Goal: Information Seeking & Learning: Learn about a topic

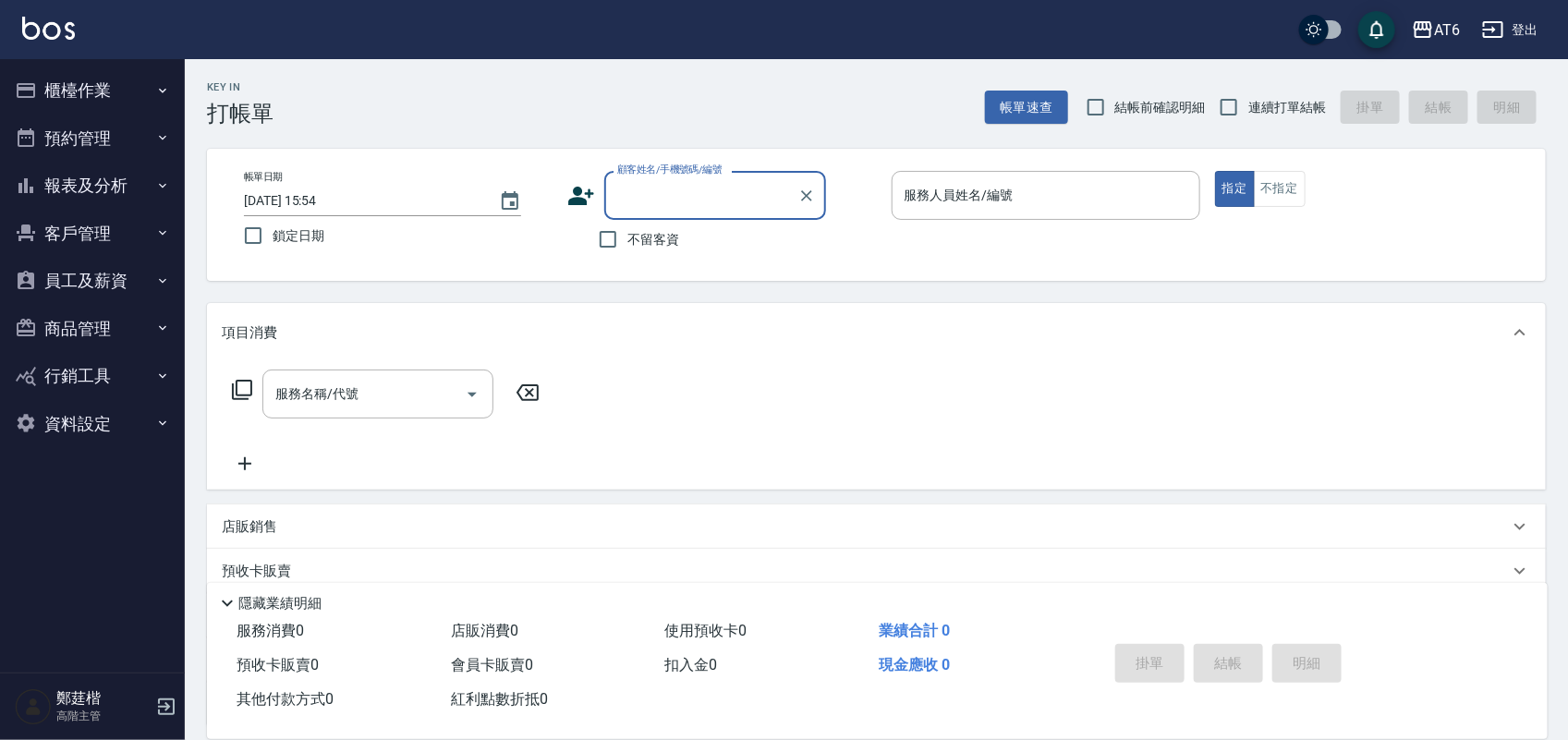
click at [122, 190] on button "報表及分析" at bounding box center [93, 185] width 170 height 48
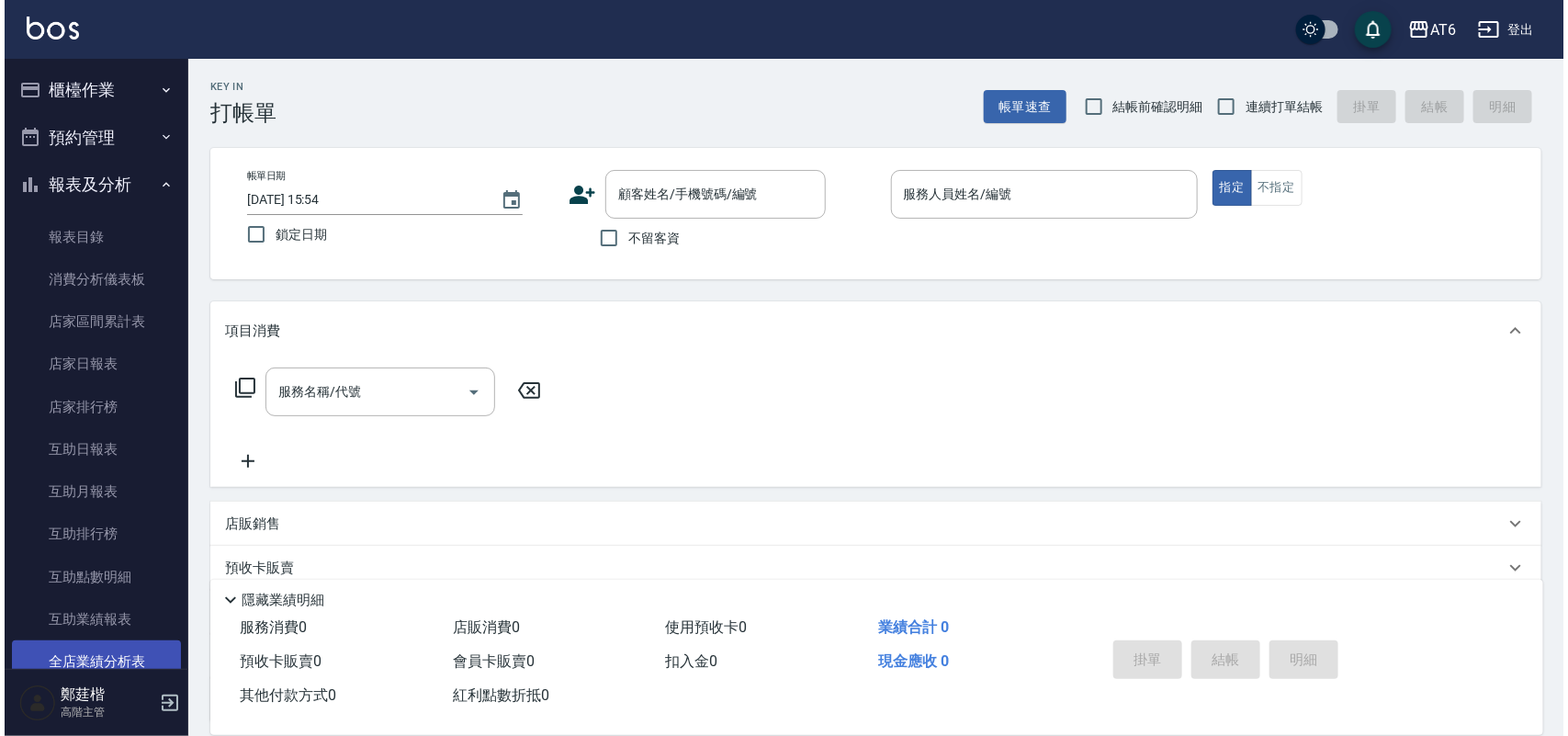
scroll to position [345, 0]
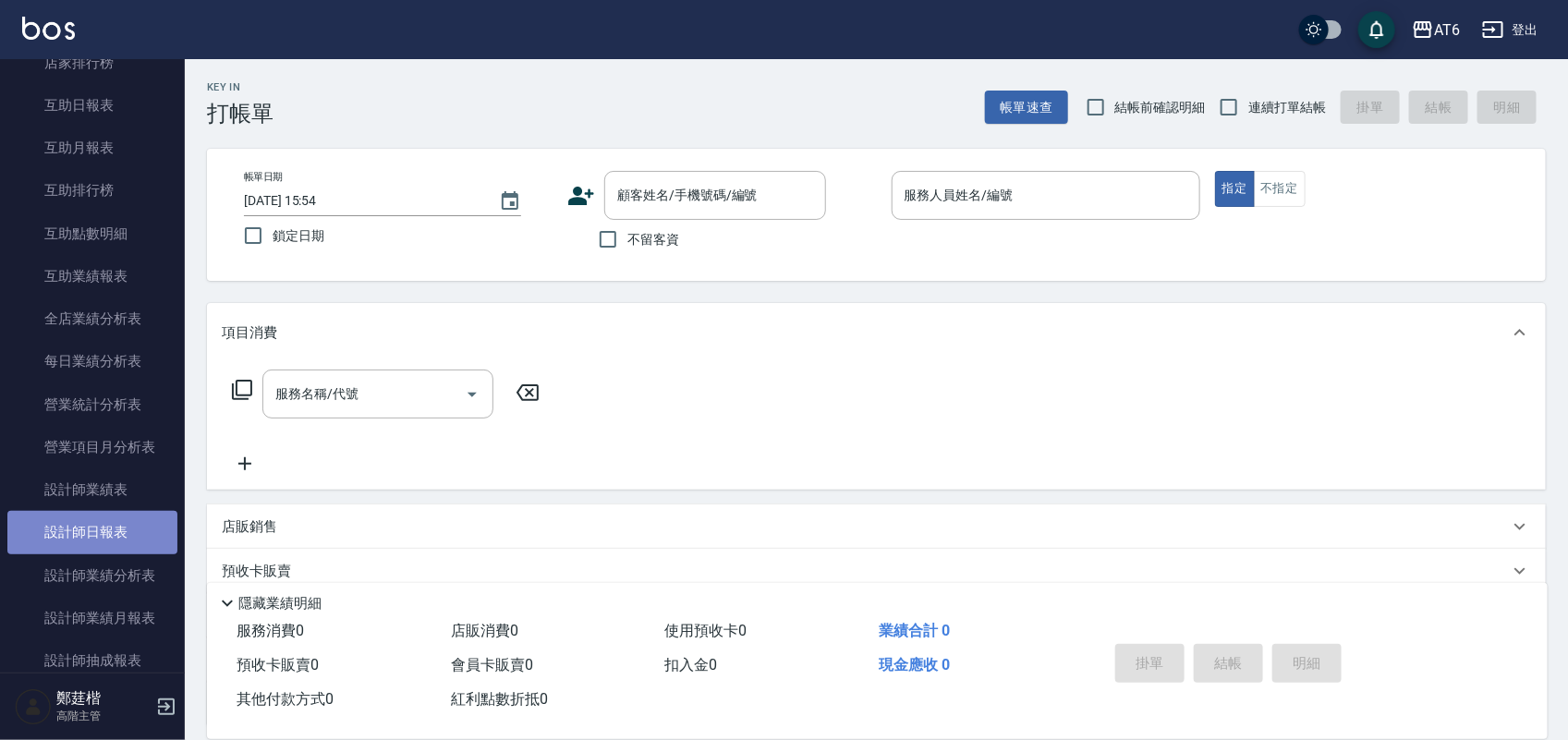
click at [94, 523] on link "設計師日報表" at bounding box center [93, 532] width 170 height 42
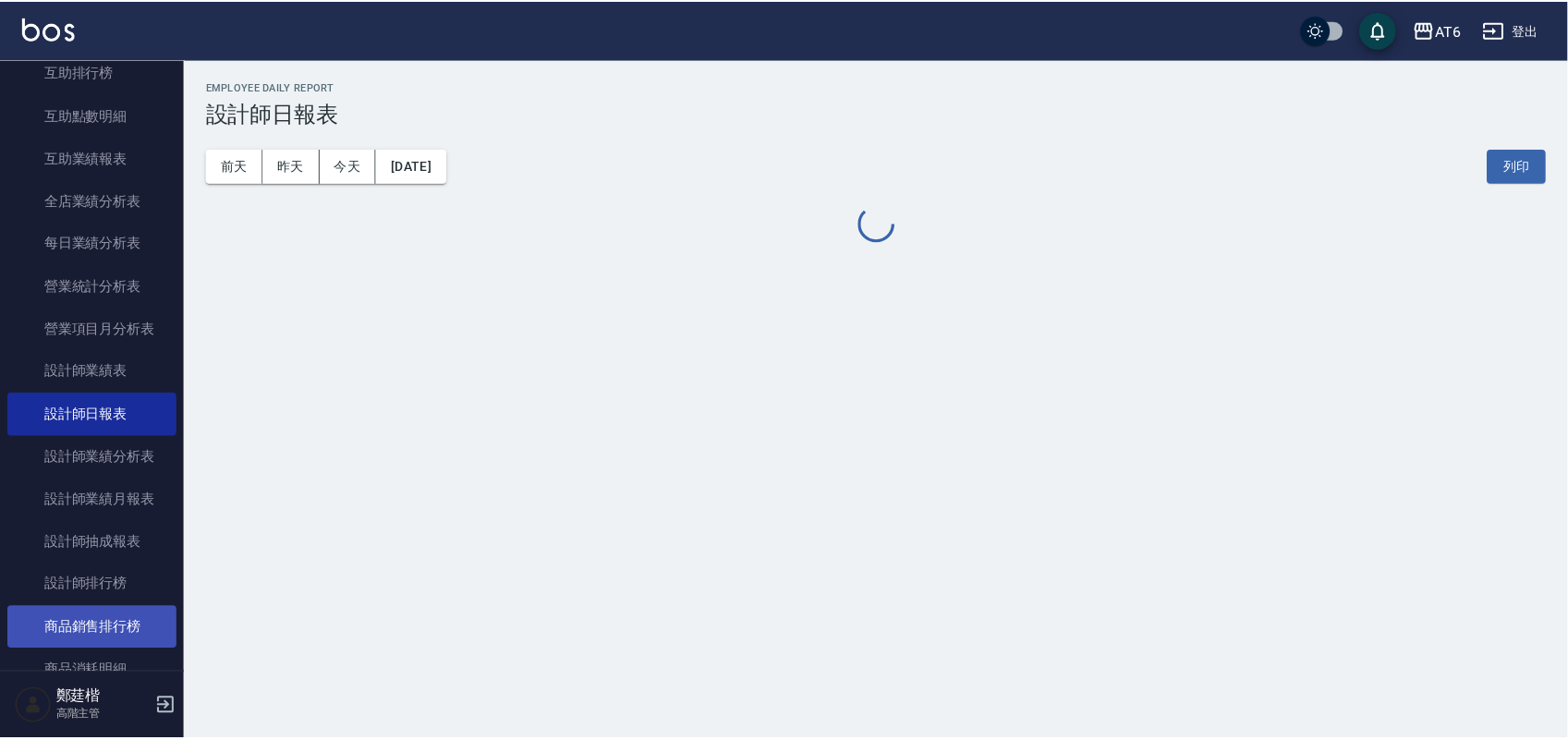
scroll to position [578, 0]
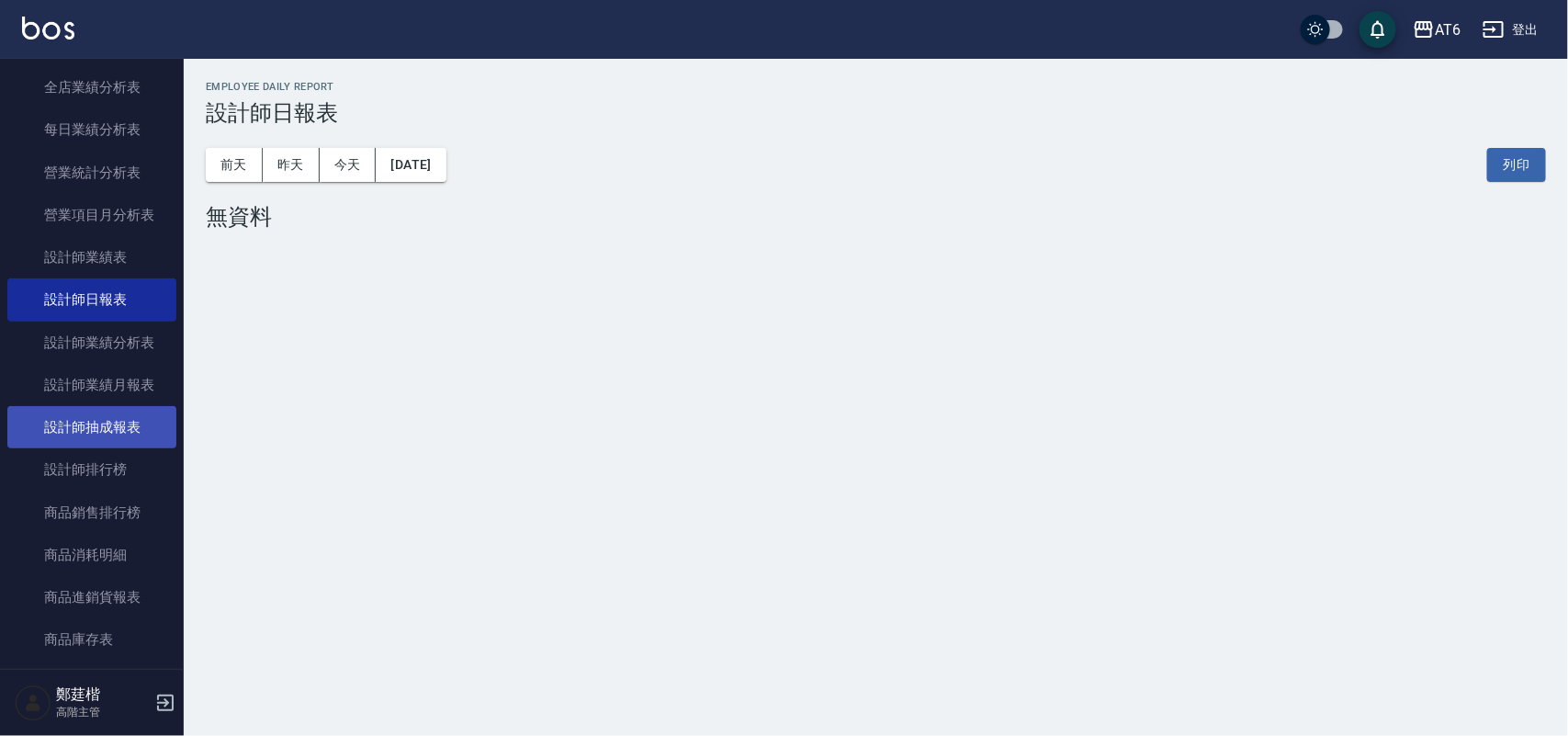
click at [131, 428] on link "設計師抽成報表" at bounding box center [93, 426] width 169 height 42
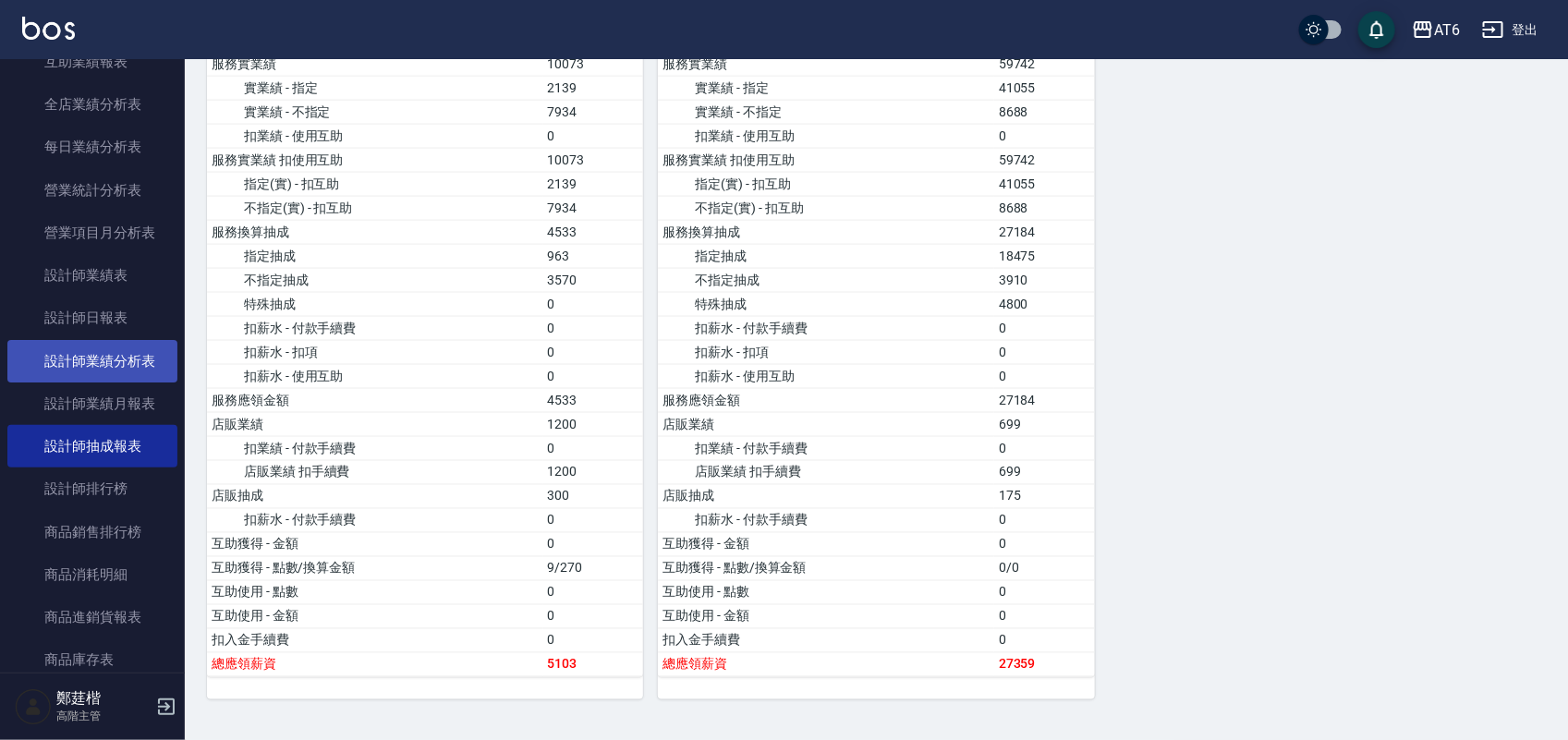
scroll to position [578, 0]
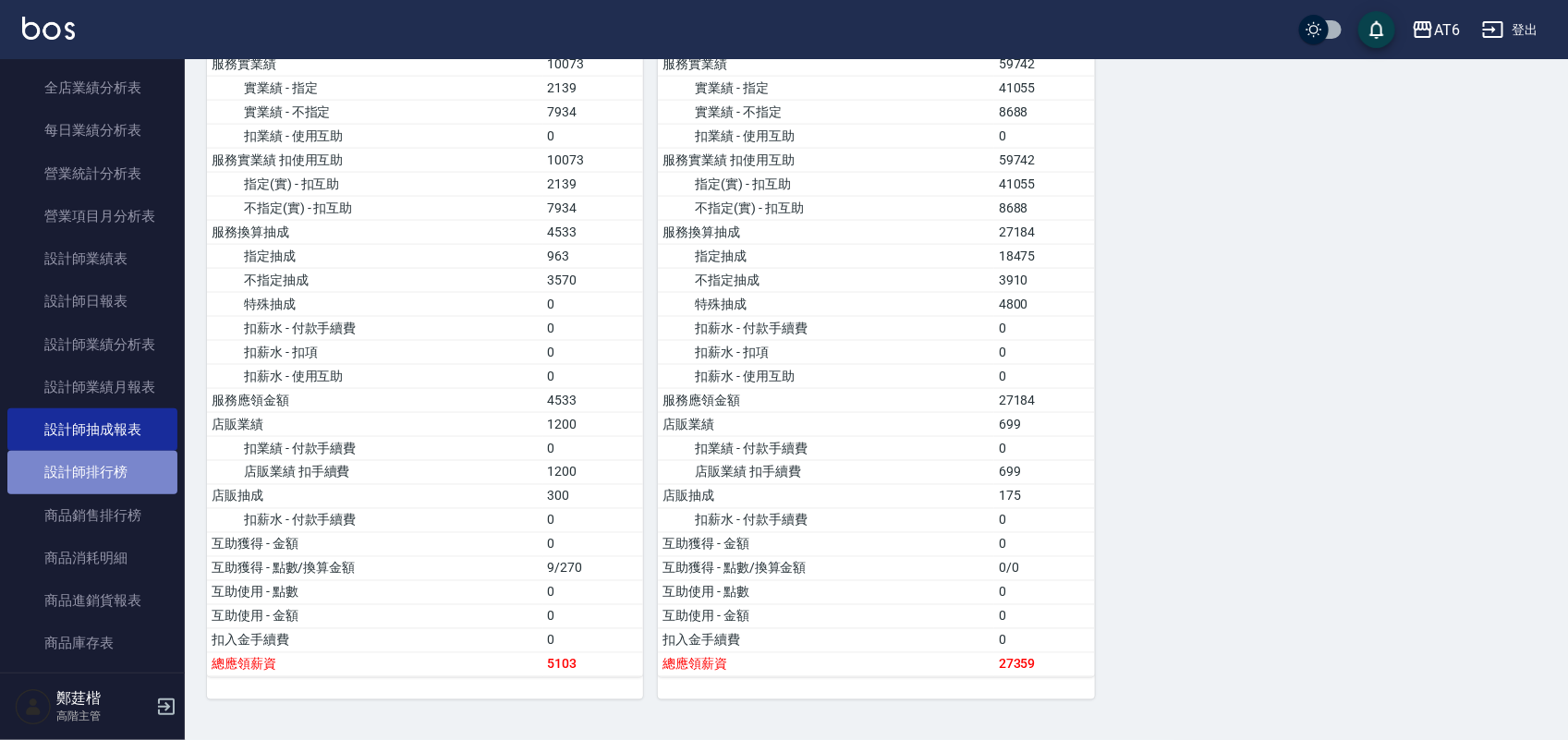
click at [158, 462] on link "設計師排行榜" at bounding box center [93, 471] width 170 height 42
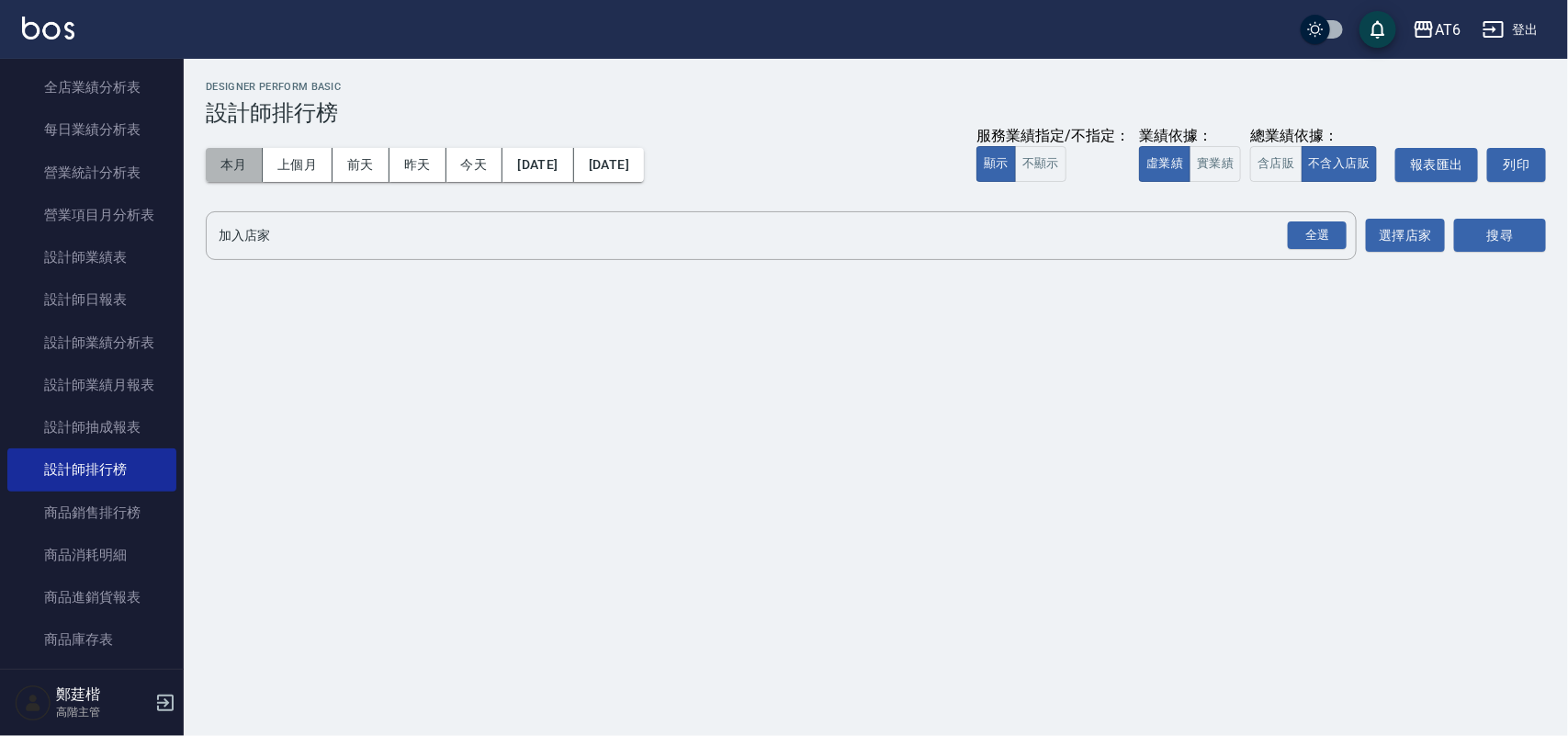
click at [242, 162] on button "本月" at bounding box center [234, 165] width 56 height 34
click at [1321, 232] on div "全選" at bounding box center [1318, 235] width 58 height 28
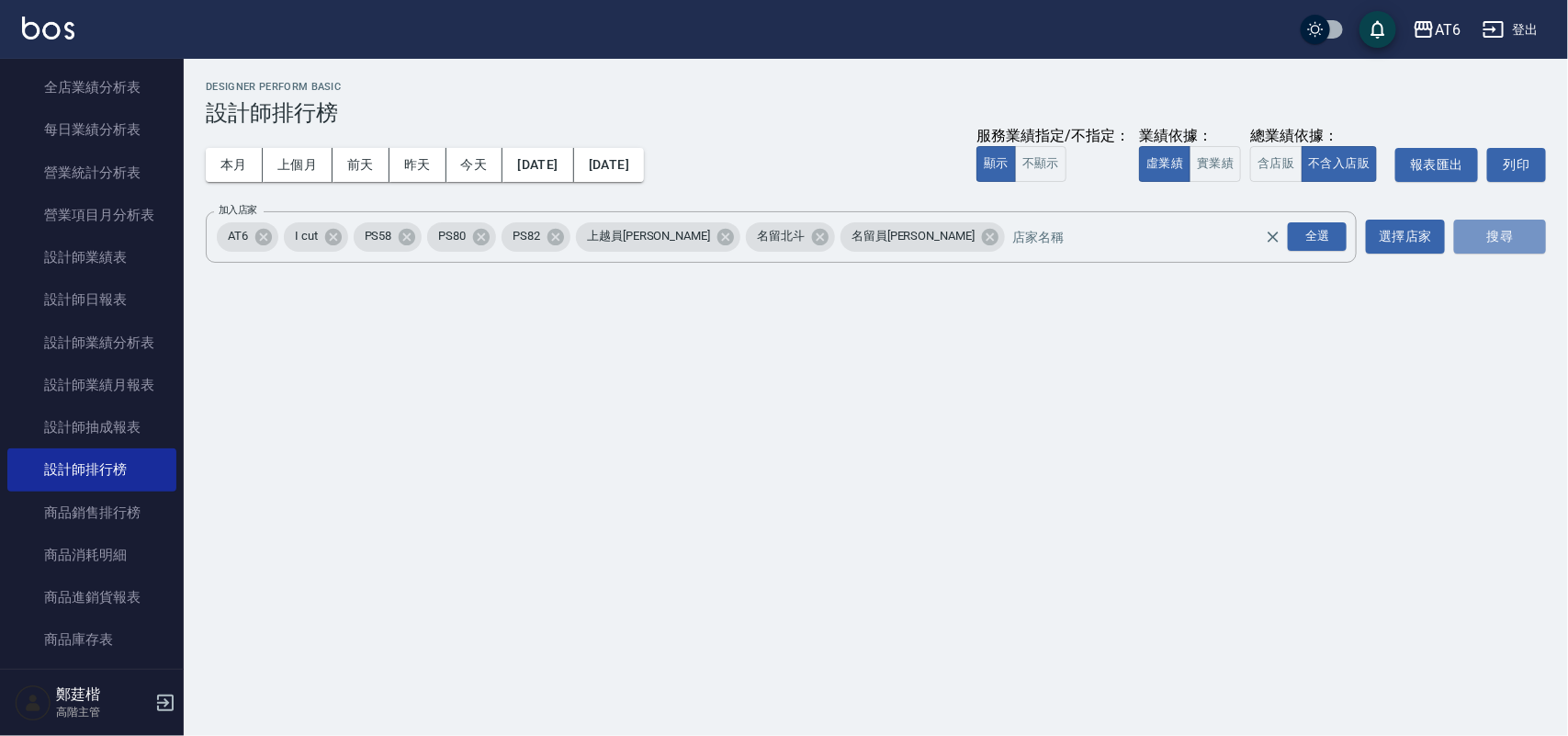
drag, startPoint x: 1476, startPoint y: 235, endPoint x: 1226, endPoint y: 191, distance: 253.8
click at [1476, 236] on button "搜尋" at bounding box center [1500, 236] width 92 height 34
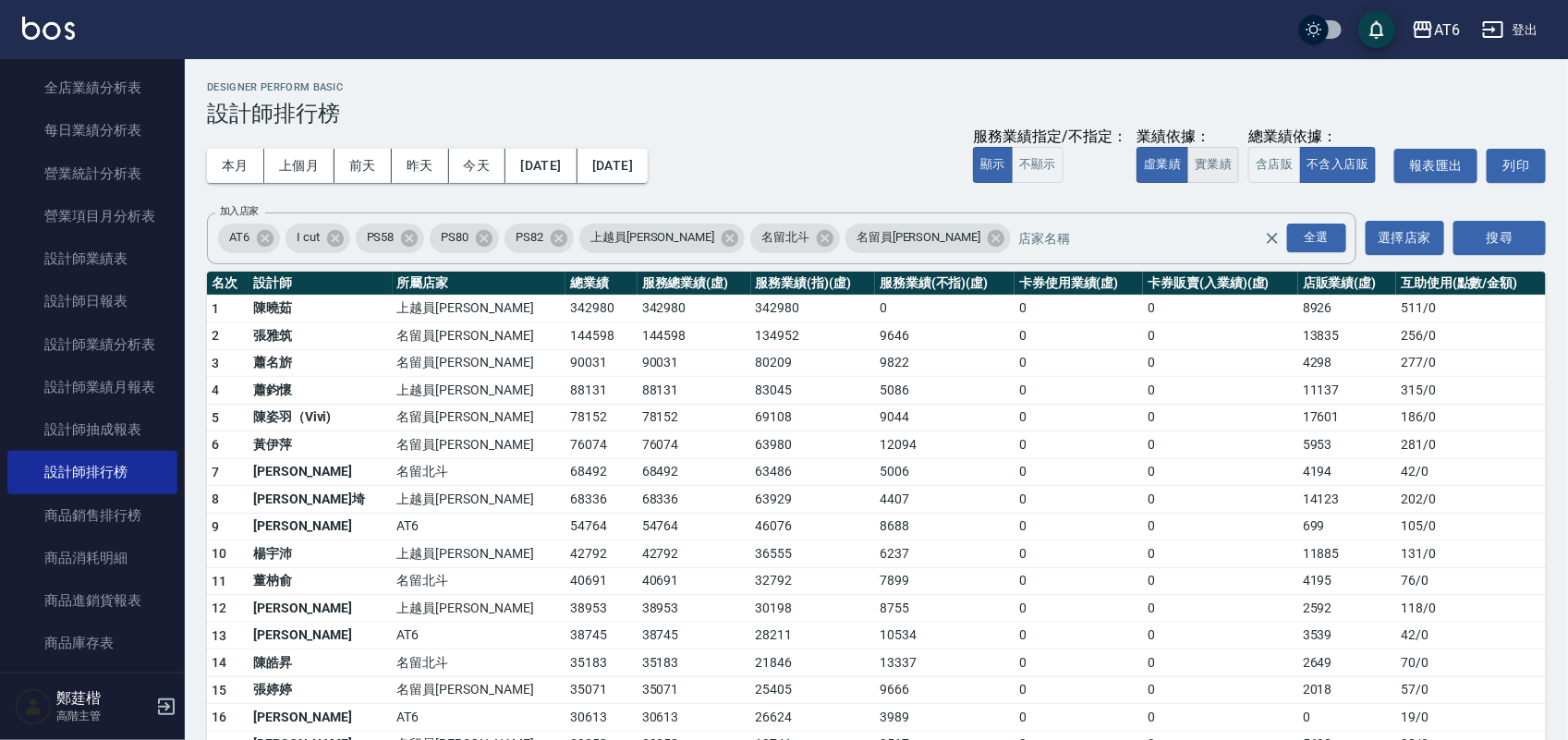
click at [1238, 164] on button "實業績" at bounding box center [1212, 164] width 52 height 36
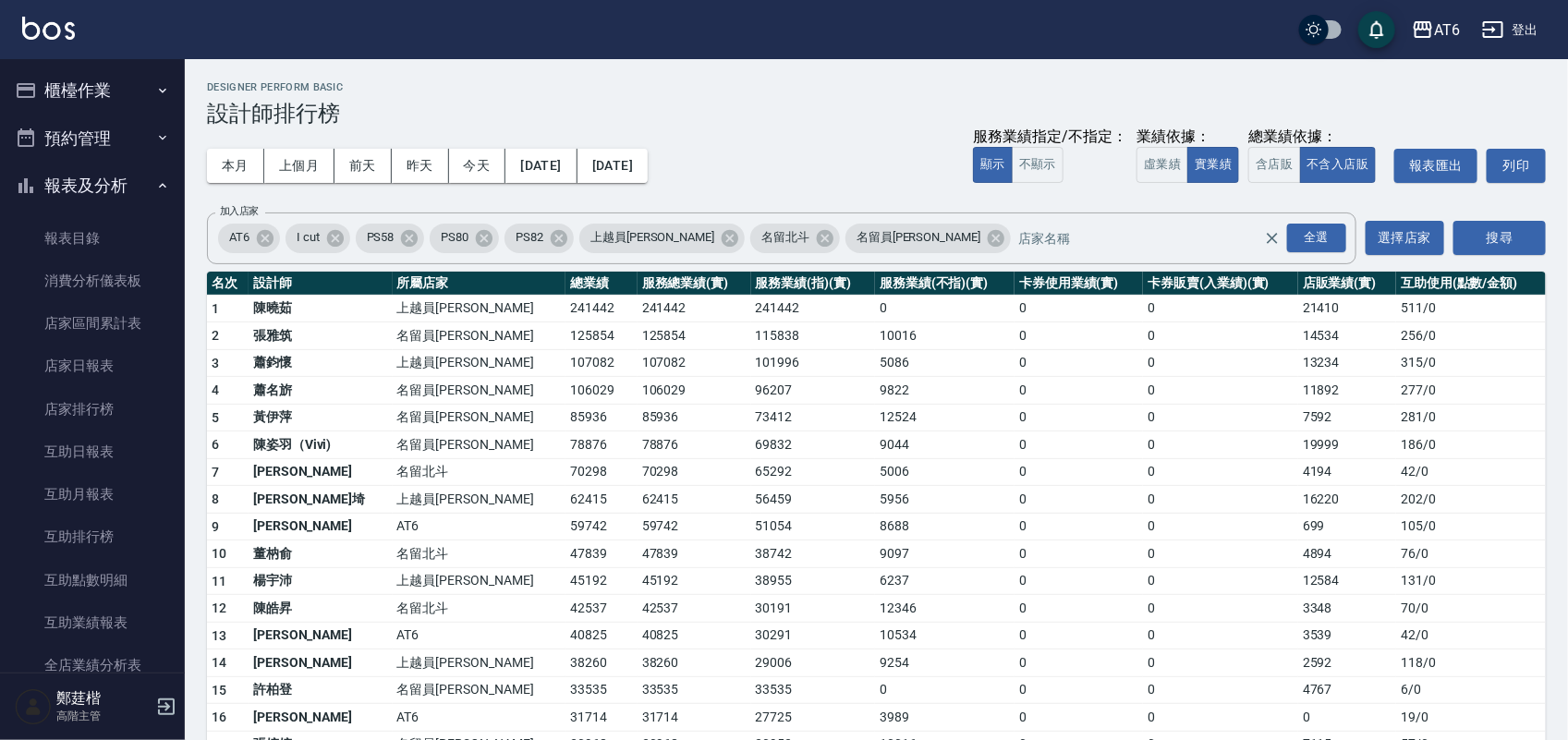
click at [85, 180] on button "報表及分析" at bounding box center [93, 185] width 170 height 48
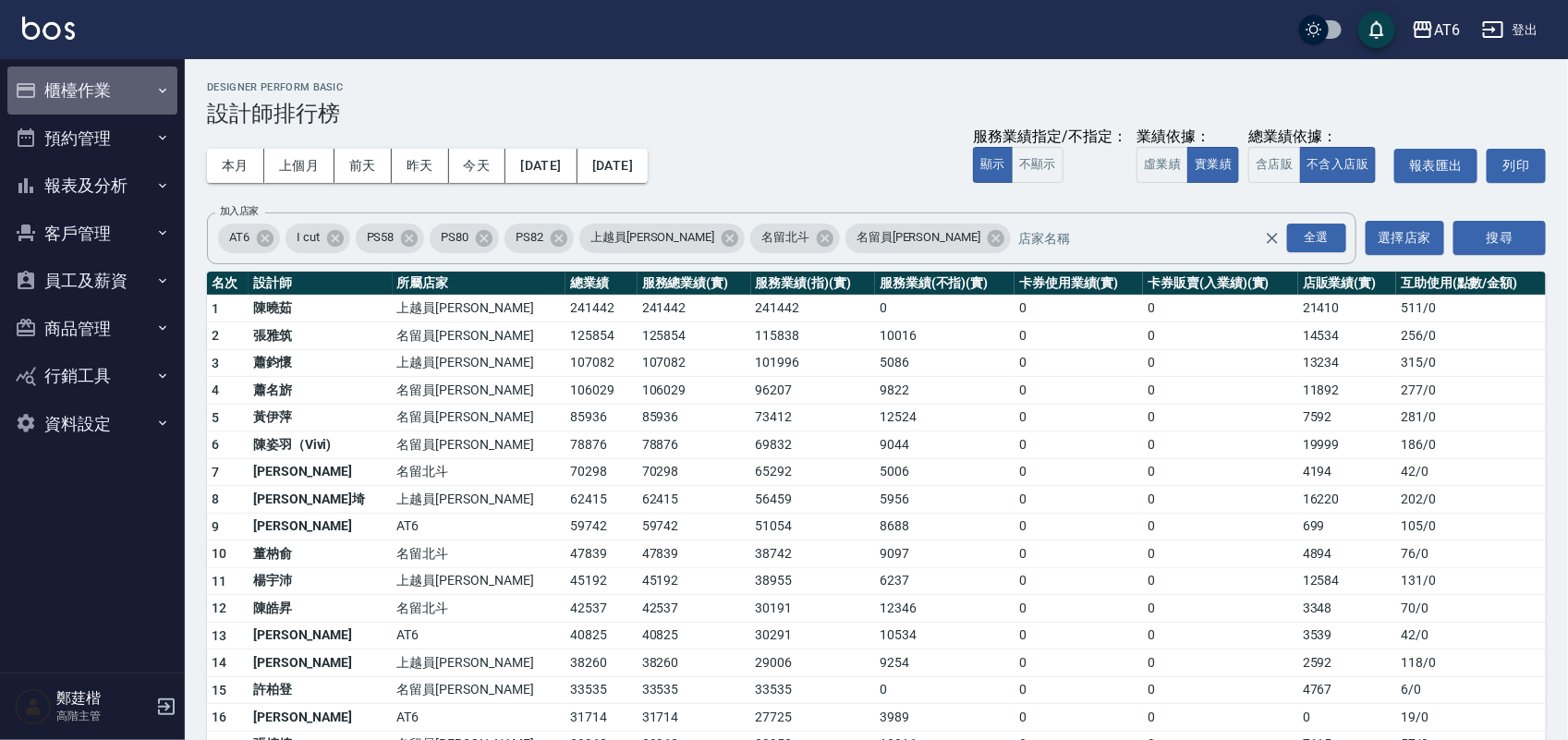
click at [95, 97] on button "櫃檯作業" at bounding box center [93, 90] width 170 height 48
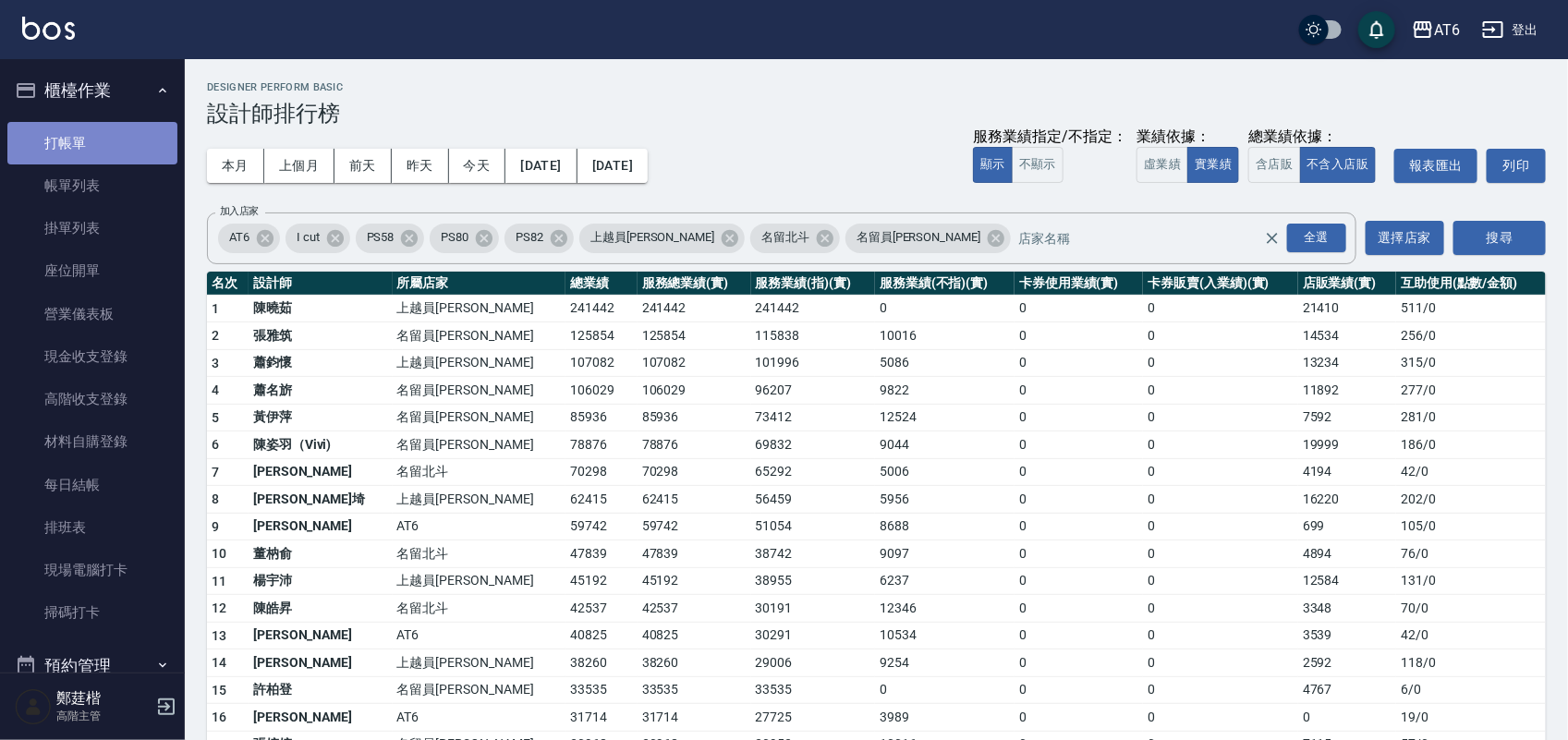
click at [109, 124] on link "打帳單" at bounding box center [93, 143] width 170 height 42
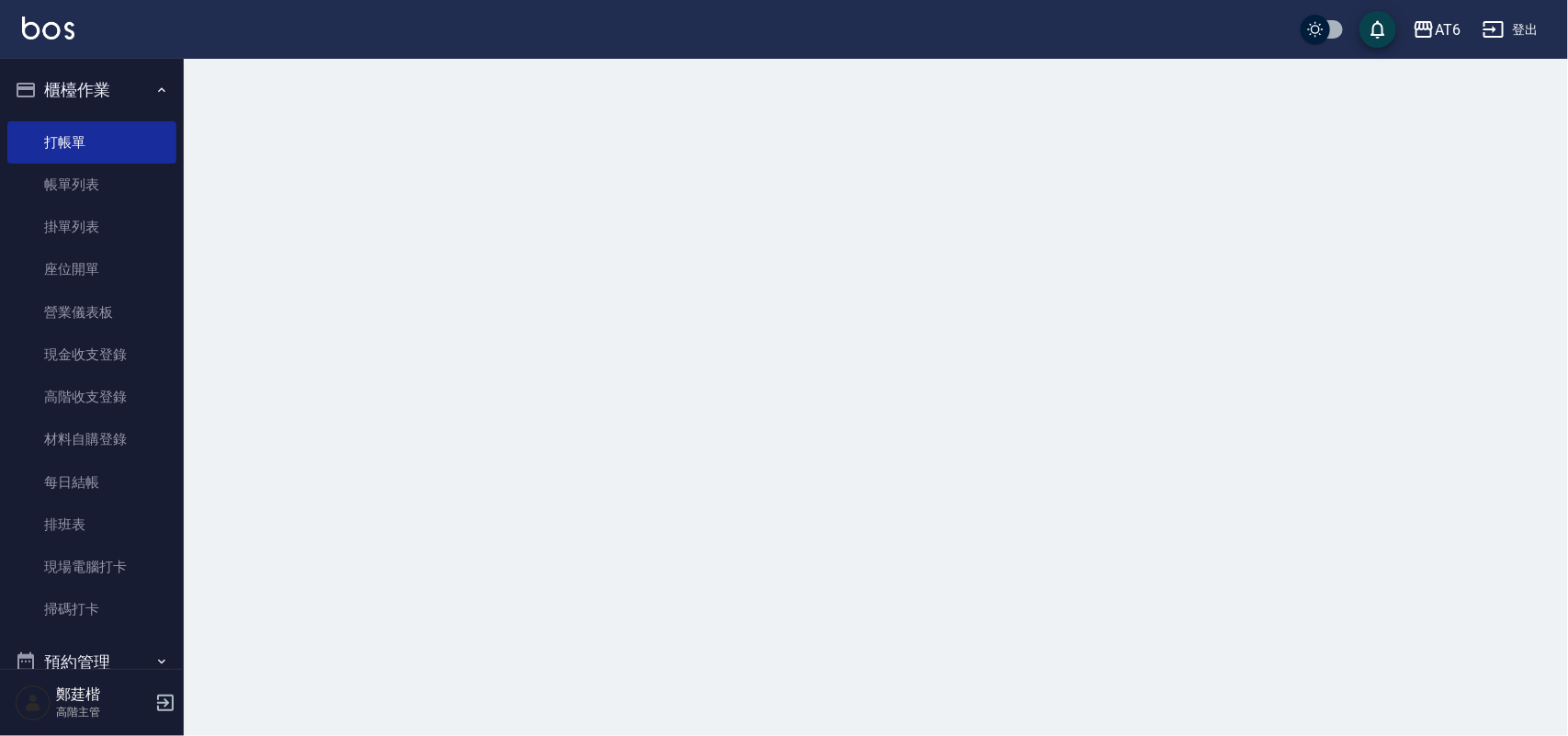
click at [112, 85] on button "櫃檯作業" at bounding box center [93, 90] width 169 height 48
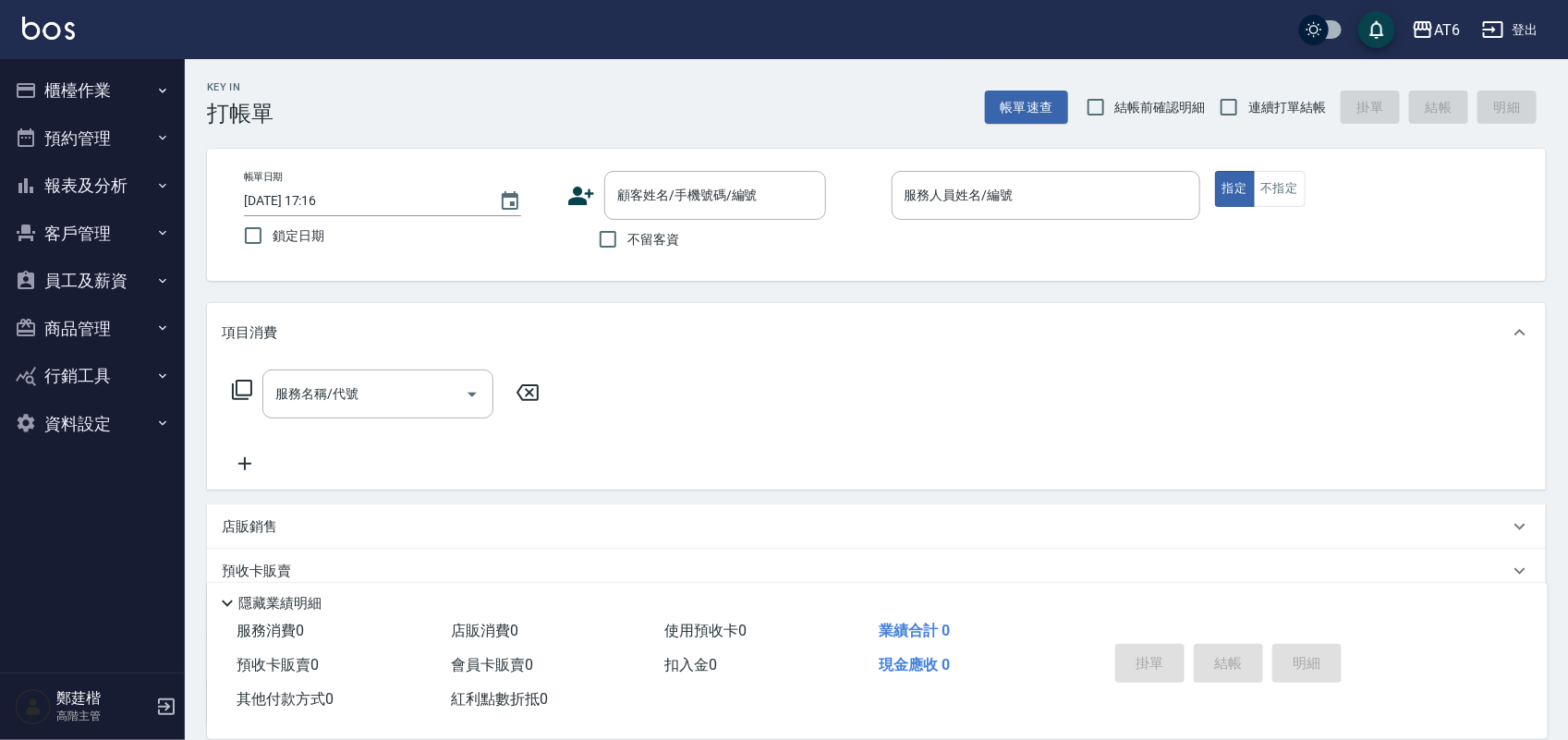
click at [61, 172] on button "報表及分析" at bounding box center [93, 185] width 170 height 48
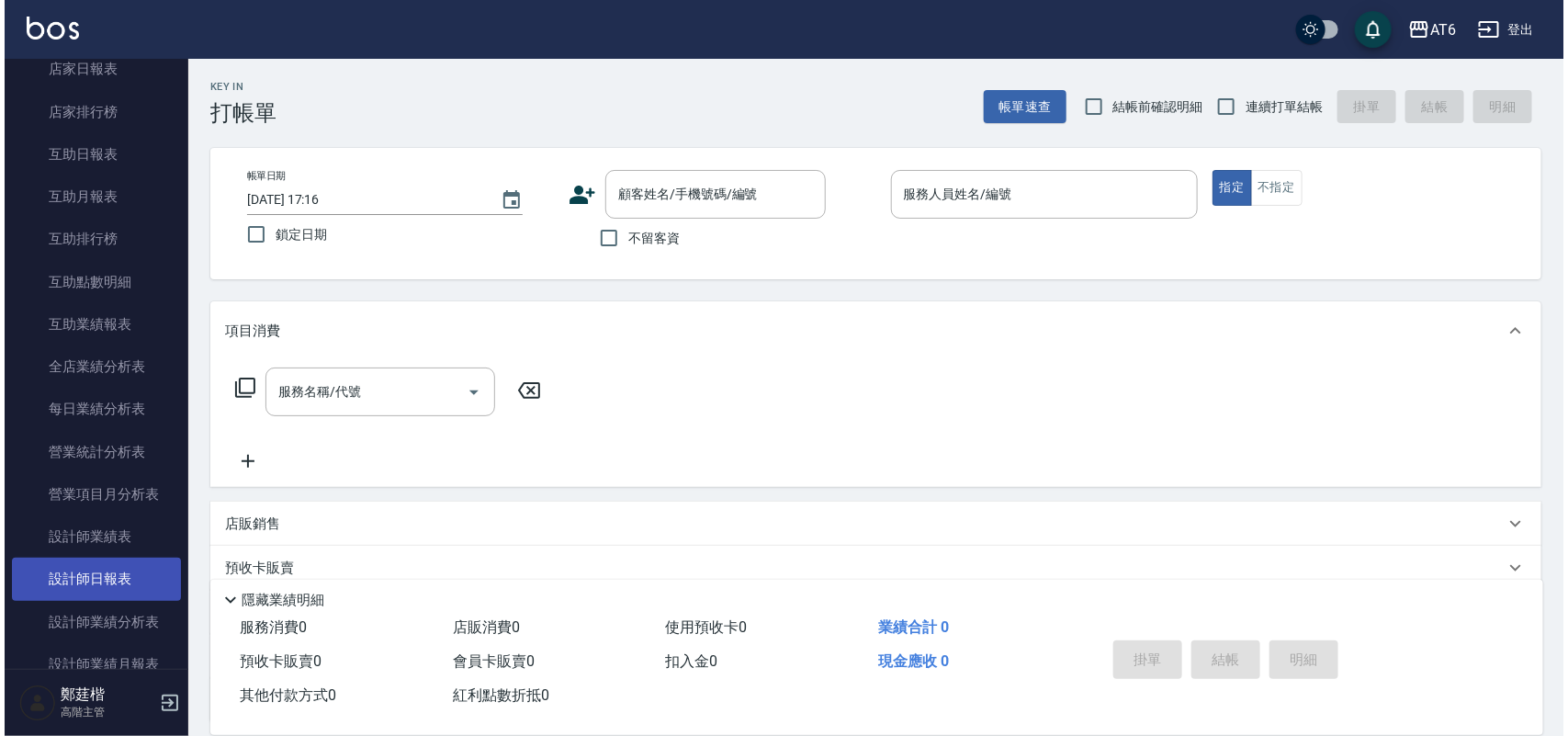
scroll to position [345, 0]
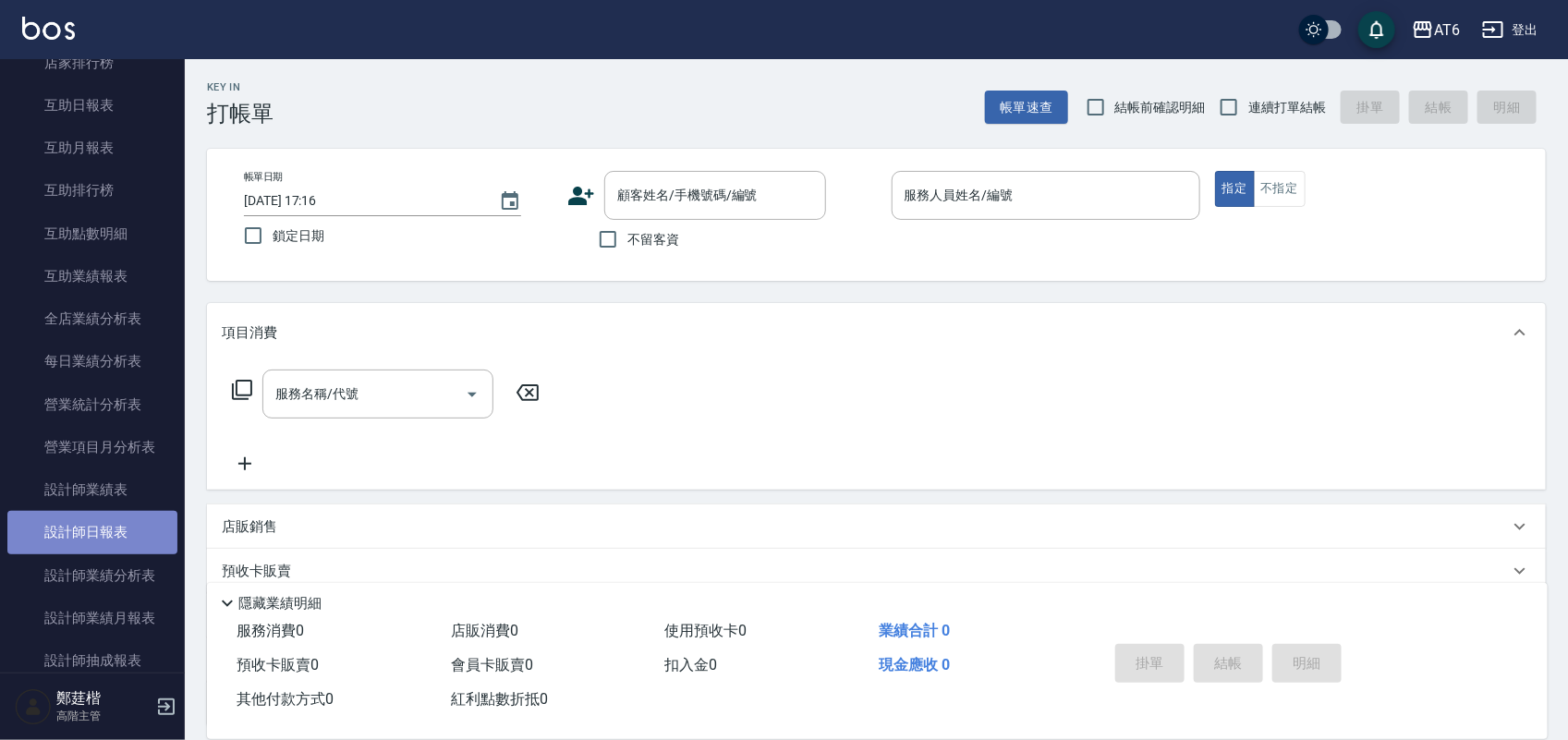
click at [135, 543] on link "設計師日報表" at bounding box center [93, 532] width 170 height 42
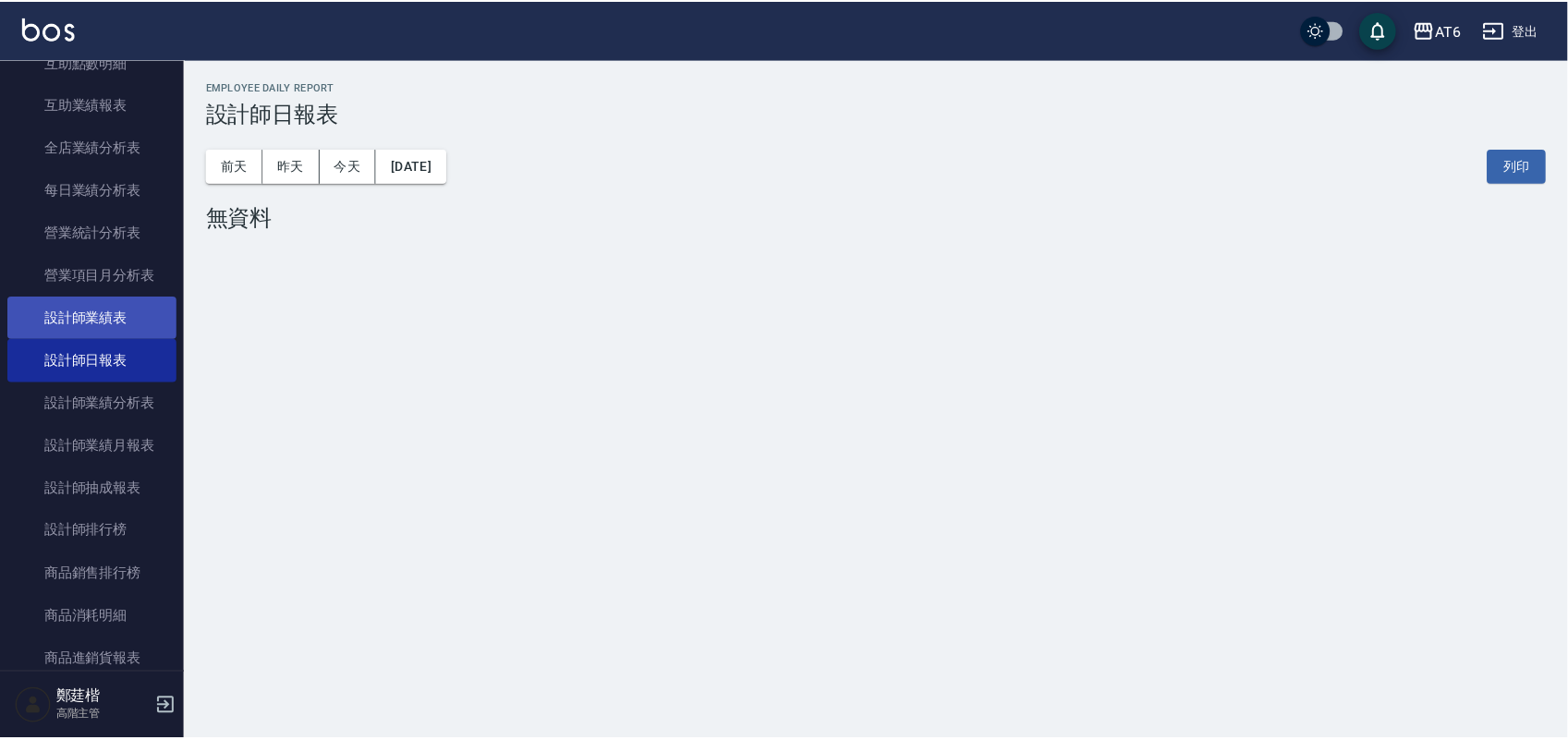
scroll to position [578, 0]
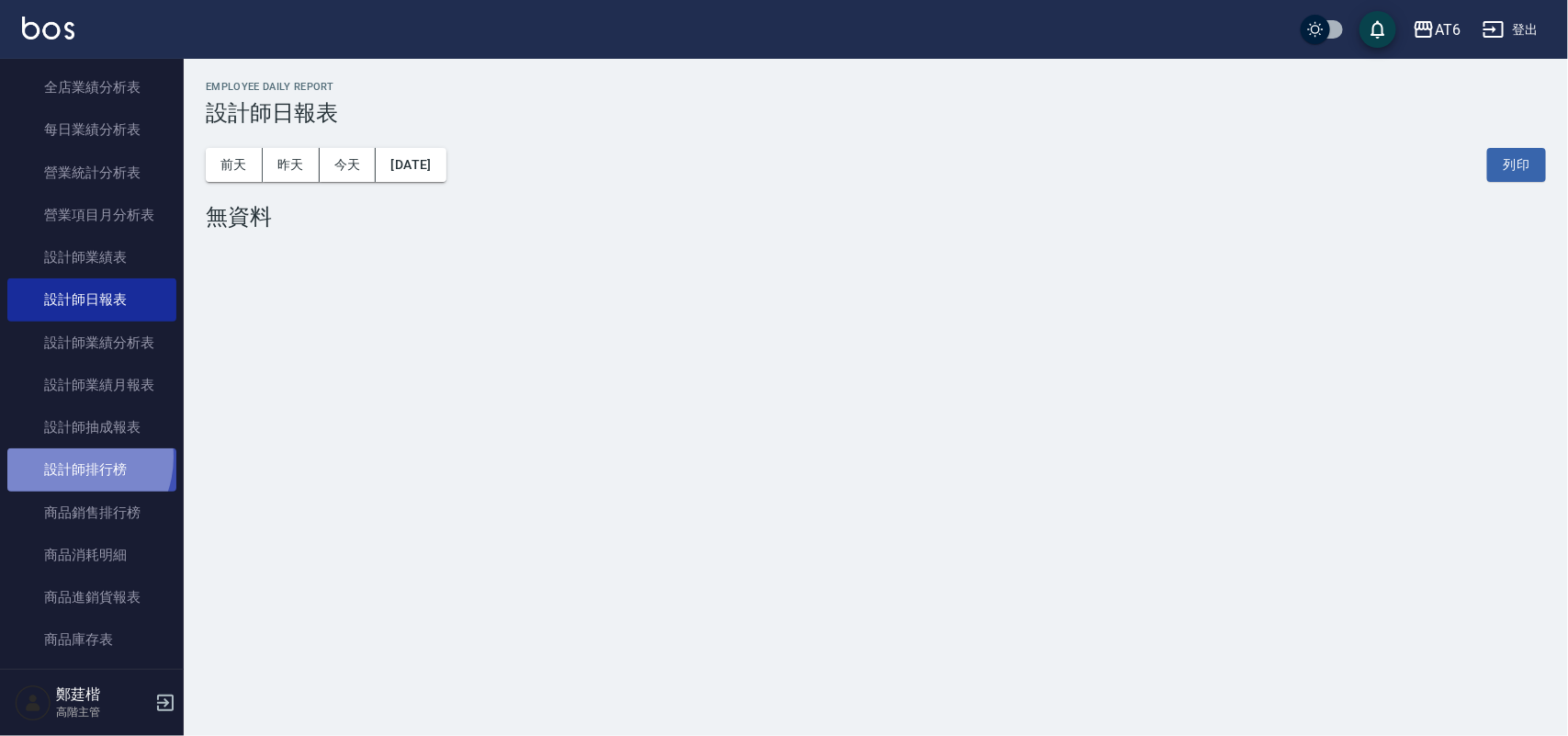
click at [66, 457] on link "設計師排行榜" at bounding box center [93, 468] width 169 height 42
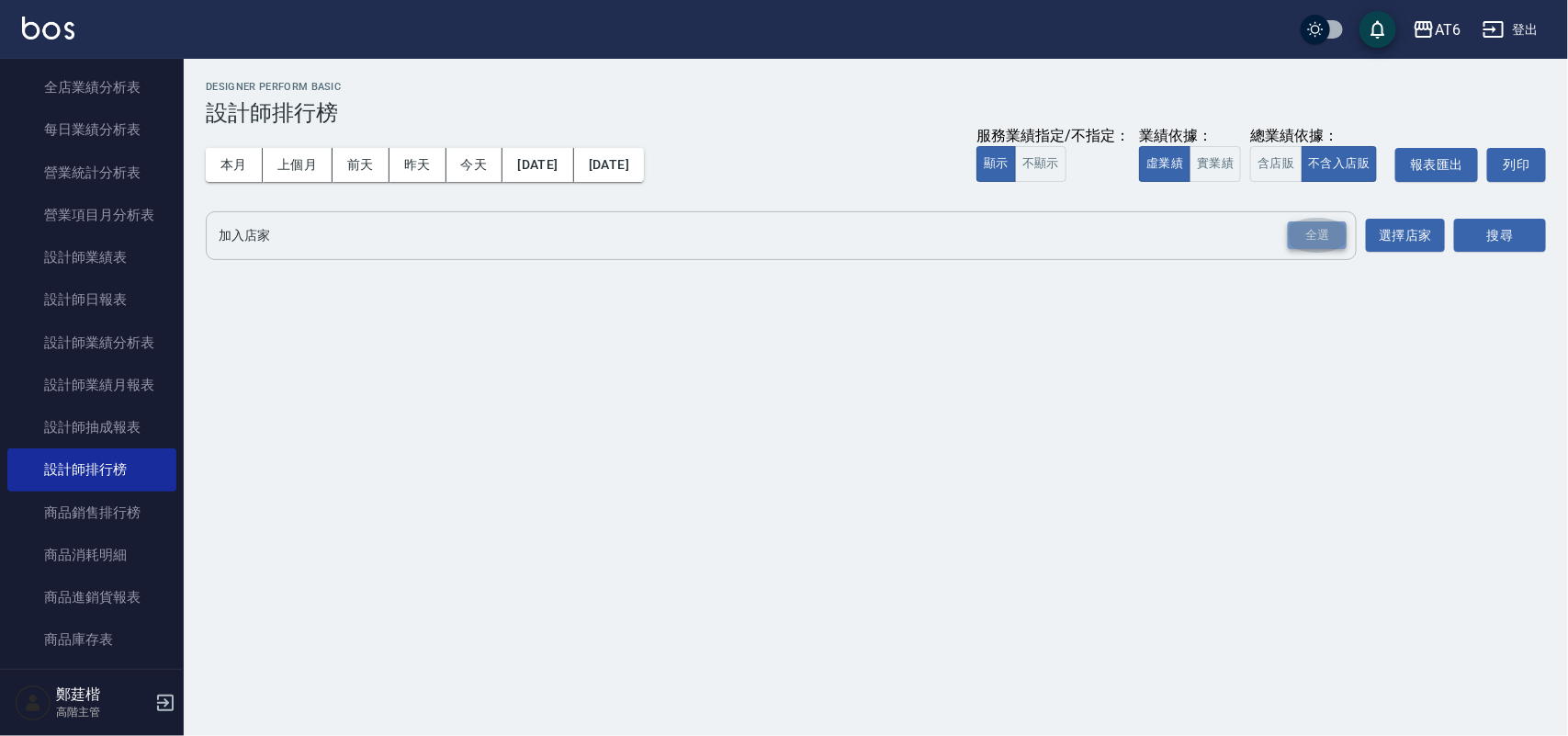
click at [1342, 237] on div "全選" at bounding box center [1318, 235] width 58 height 28
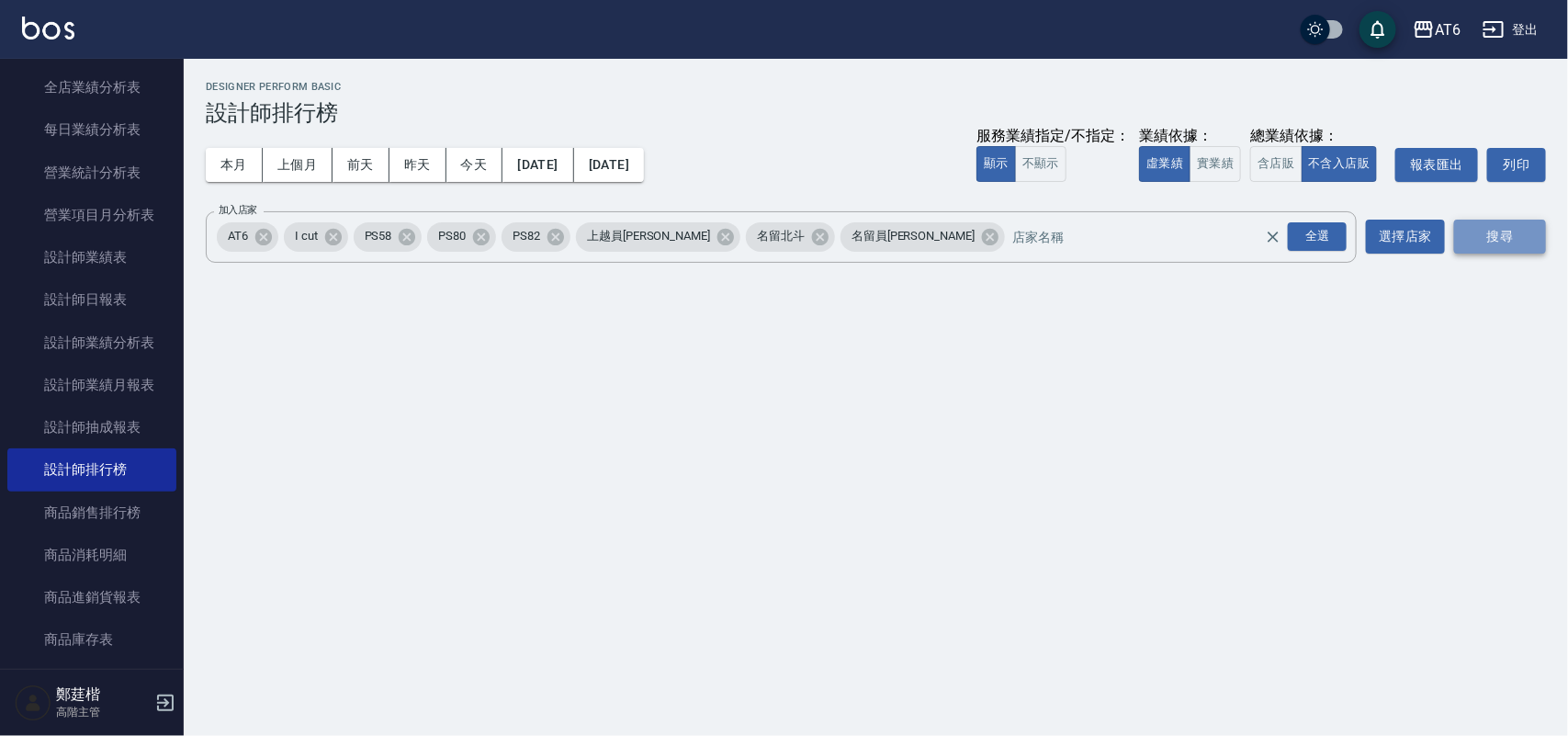
click at [1490, 237] on button "搜尋" at bounding box center [1500, 236] width 92 height 34
click at [1265, 154] on button "含店販" at bounding box center [1276, 164] width 52 height 36
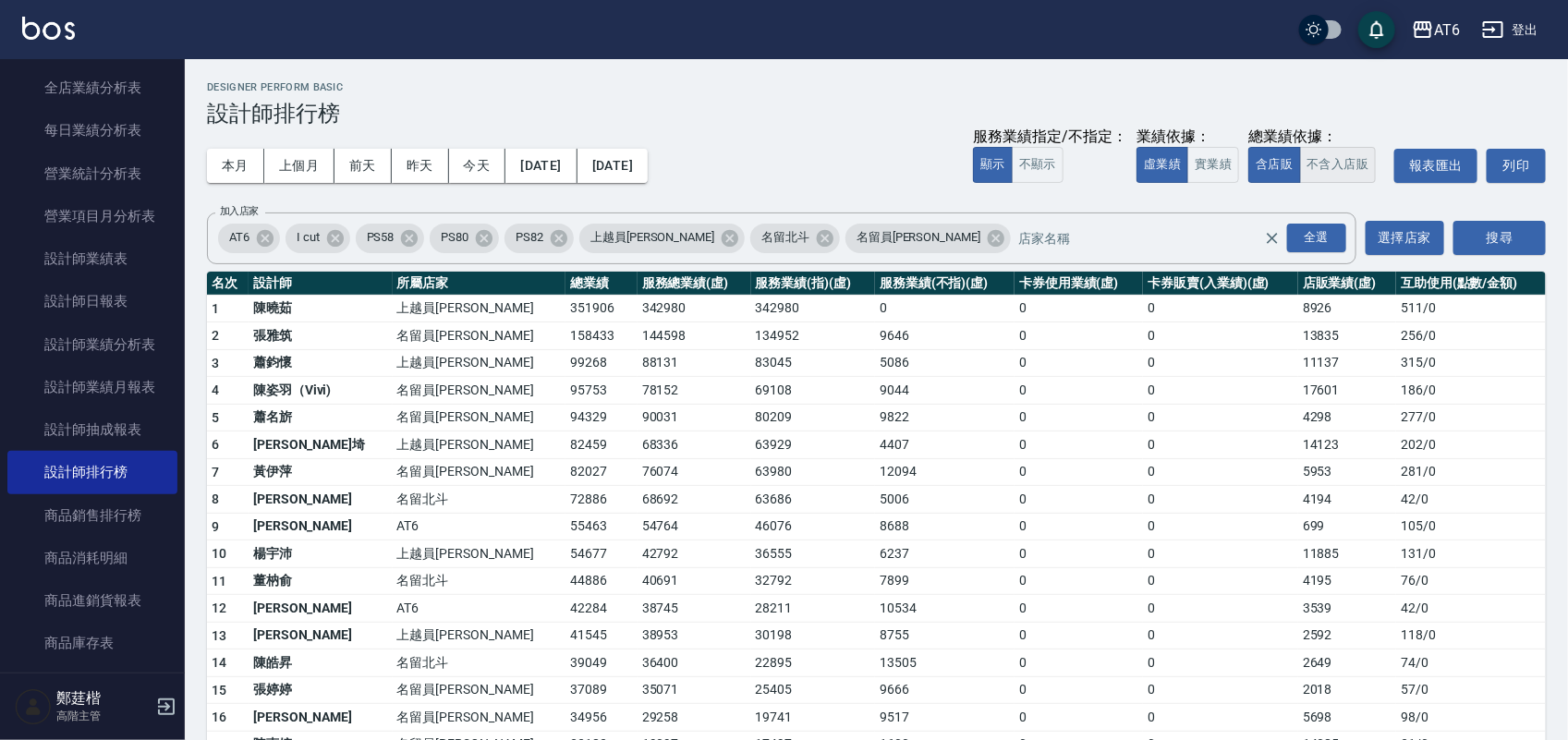
click at [1343, 158] on button "不含入店販" at bounding box center [1338, 164] width 76 height 36
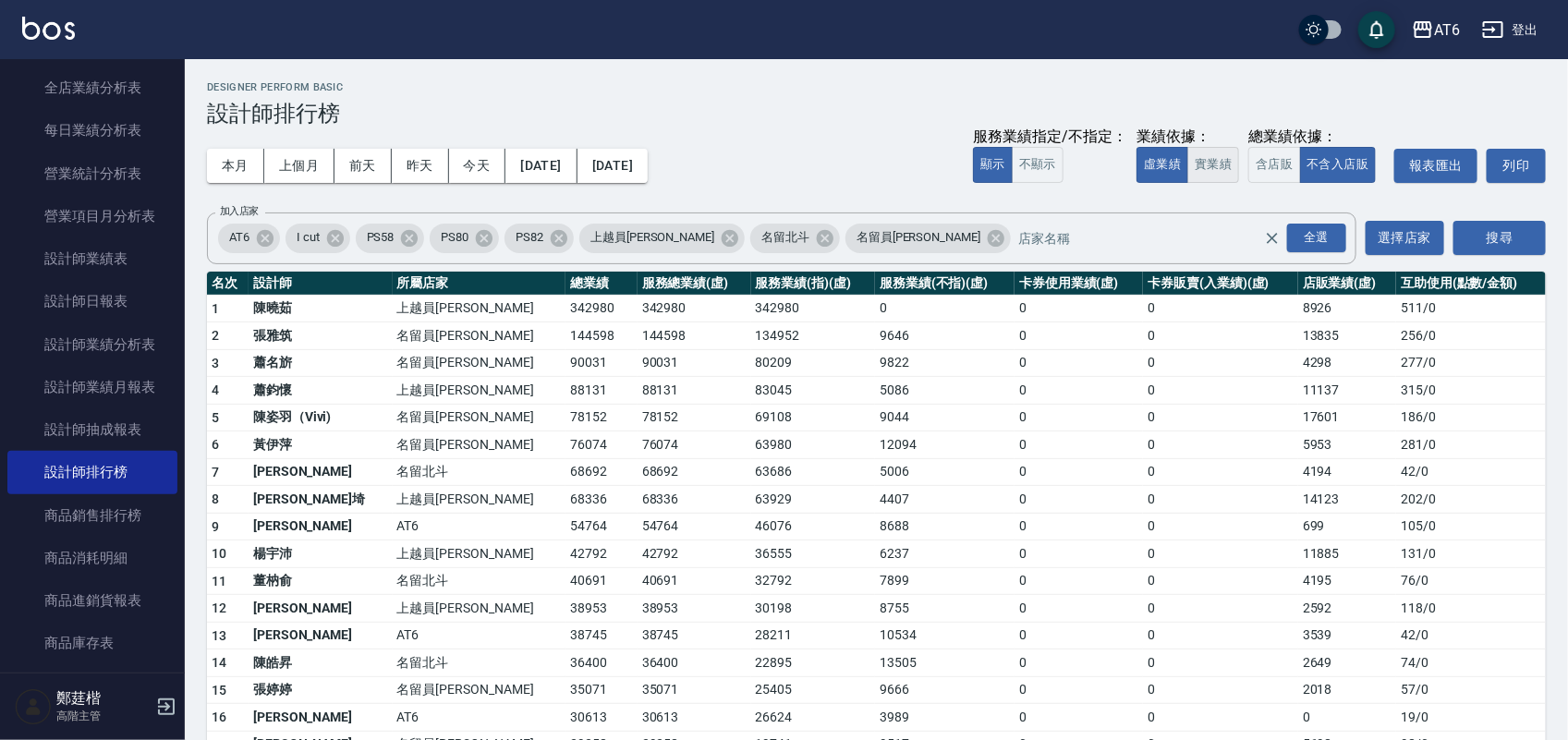
click at [1208, 172] on button "實業績" at bounding box center [1212, 164] width 52 height 36
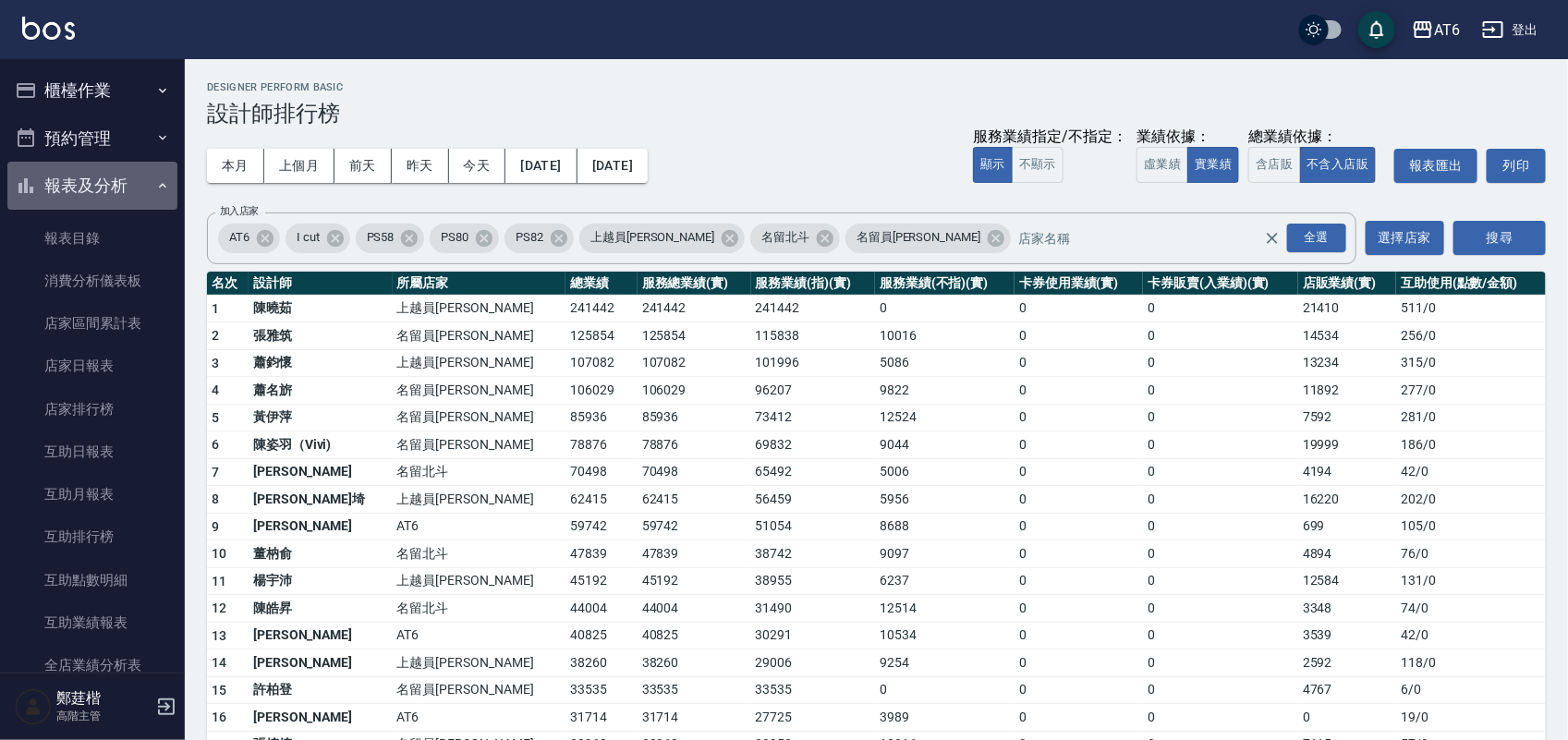
click at [139, 180] on button "報表及分析" at bounding box center [93, 185] width 170 height 48
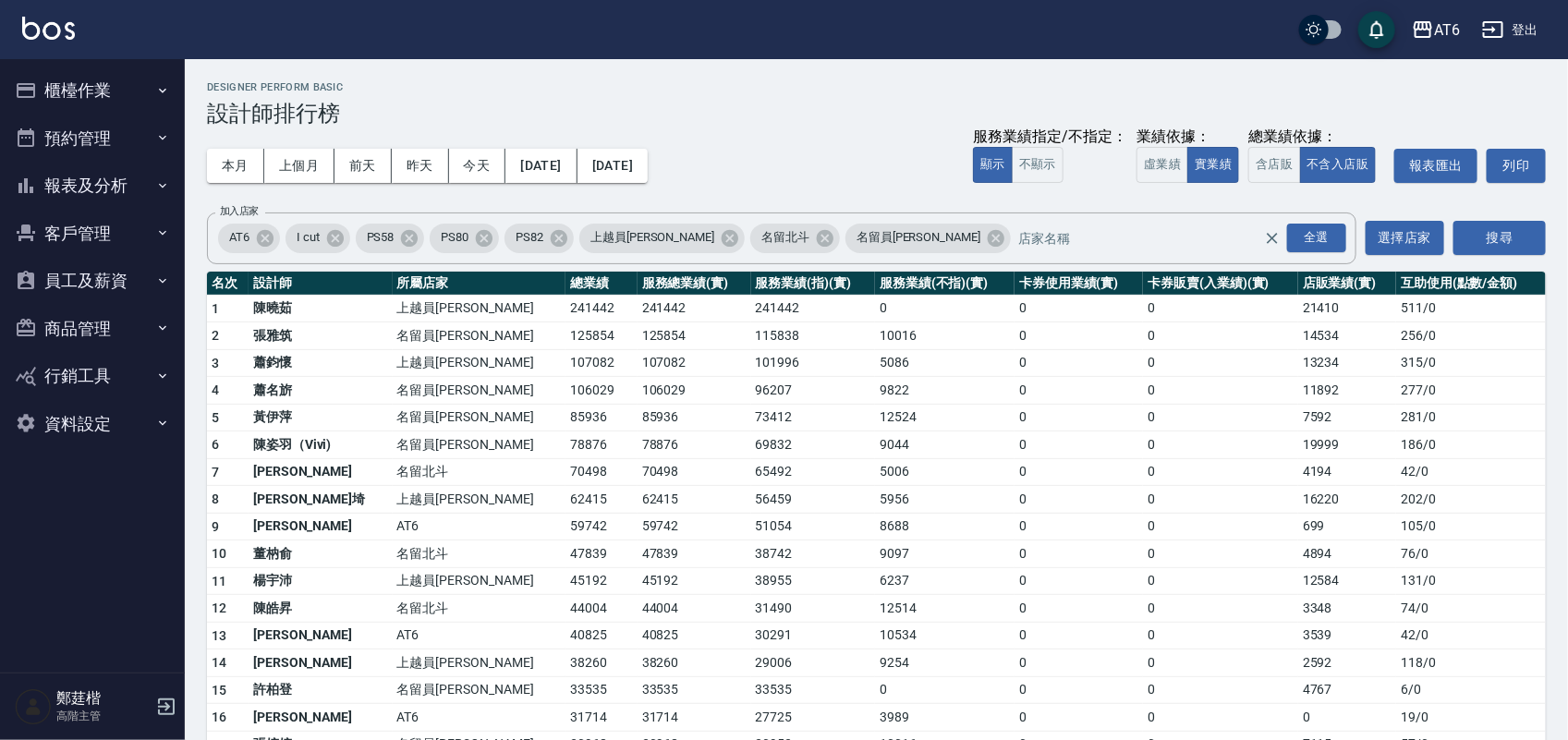
click at [129, 72] on button "櫃檯作業" at bounding box center [93, 90] width 170 height 48
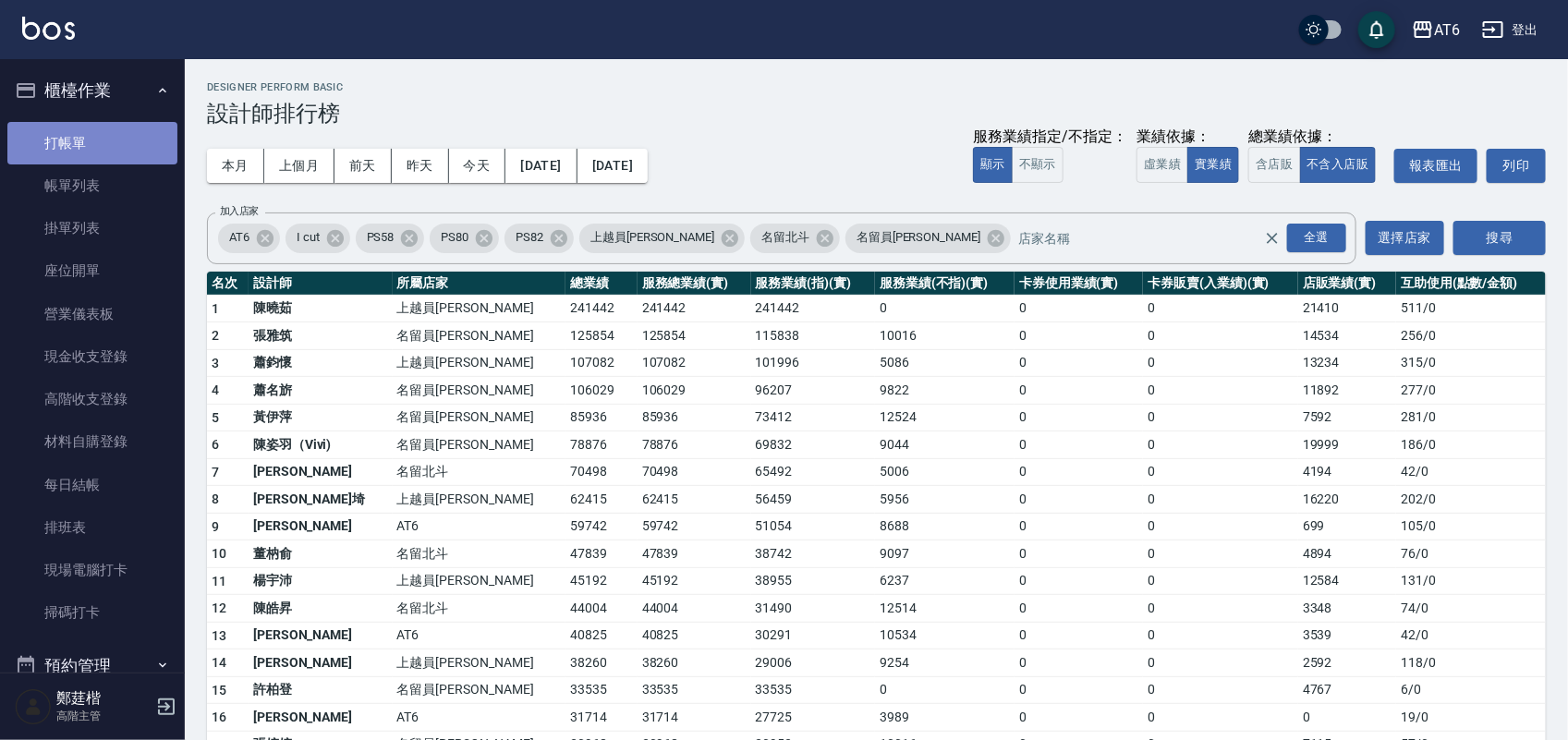
click at [158, 153] on link "打帳單" at bounding box center [93, 143] width 170 height 42
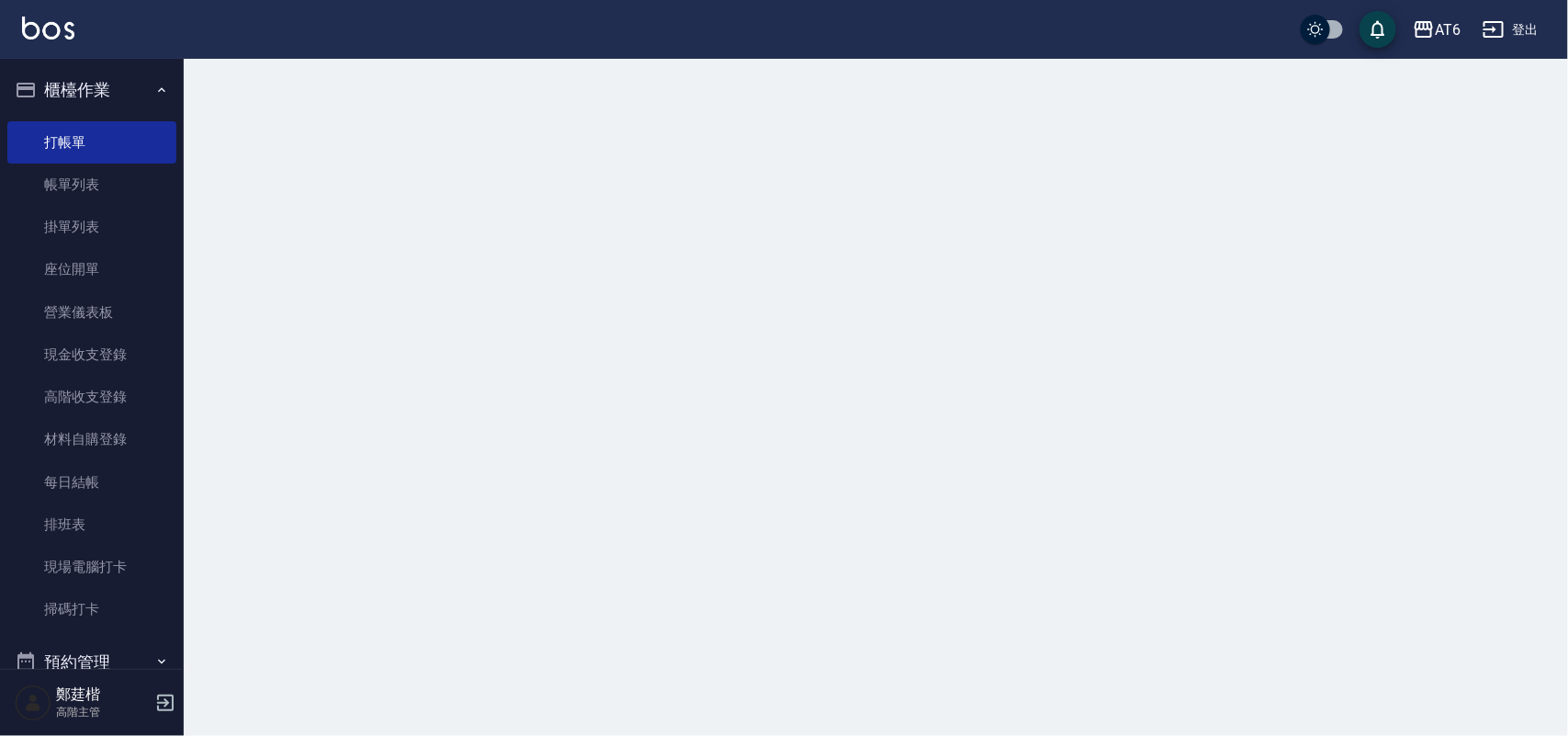
click at [154, 96] on icon "button" at bounding box center [161, 90] width 15 height 15
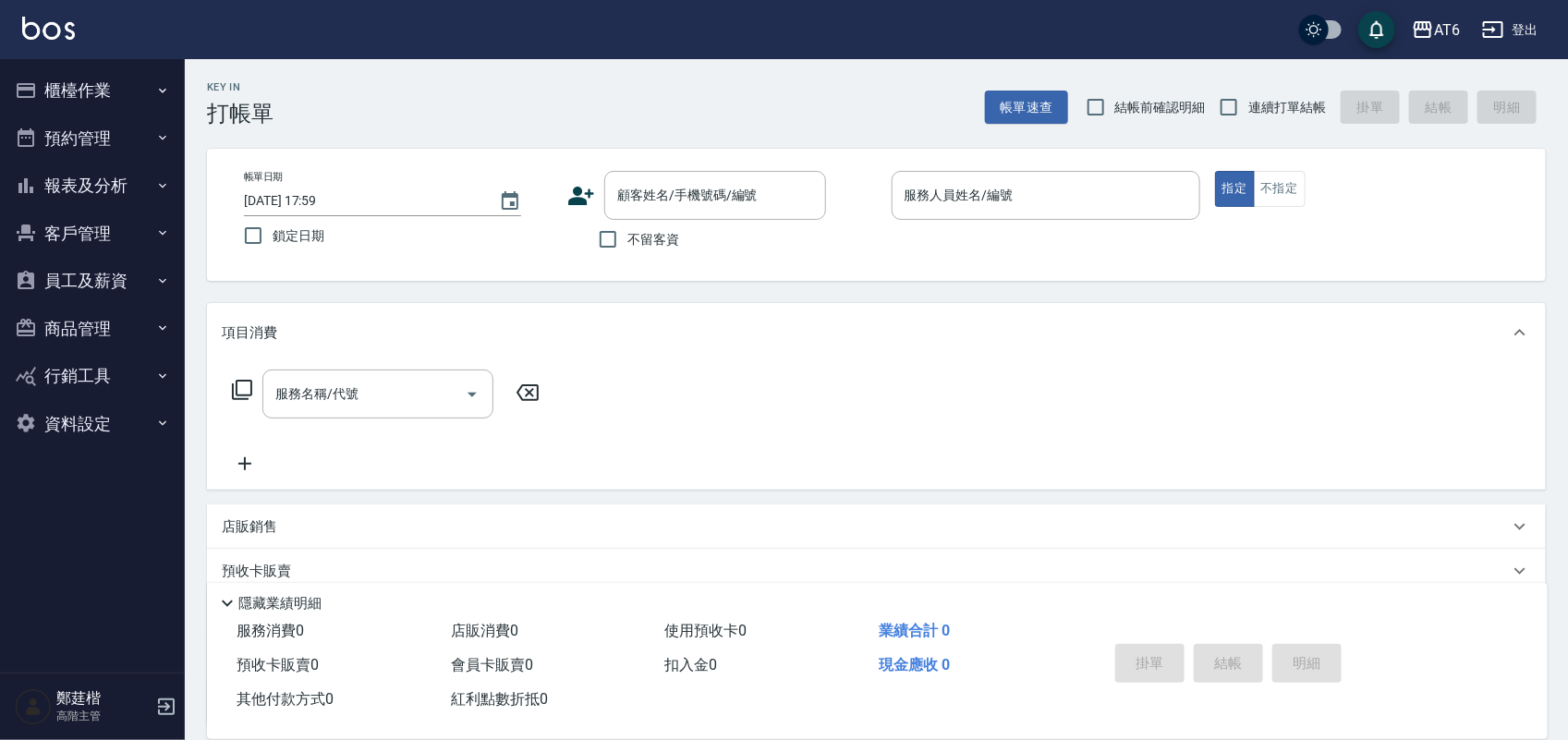
click at [112, 195] on button "報表及分析" at bounding box center [93, 185] width 170 height 48
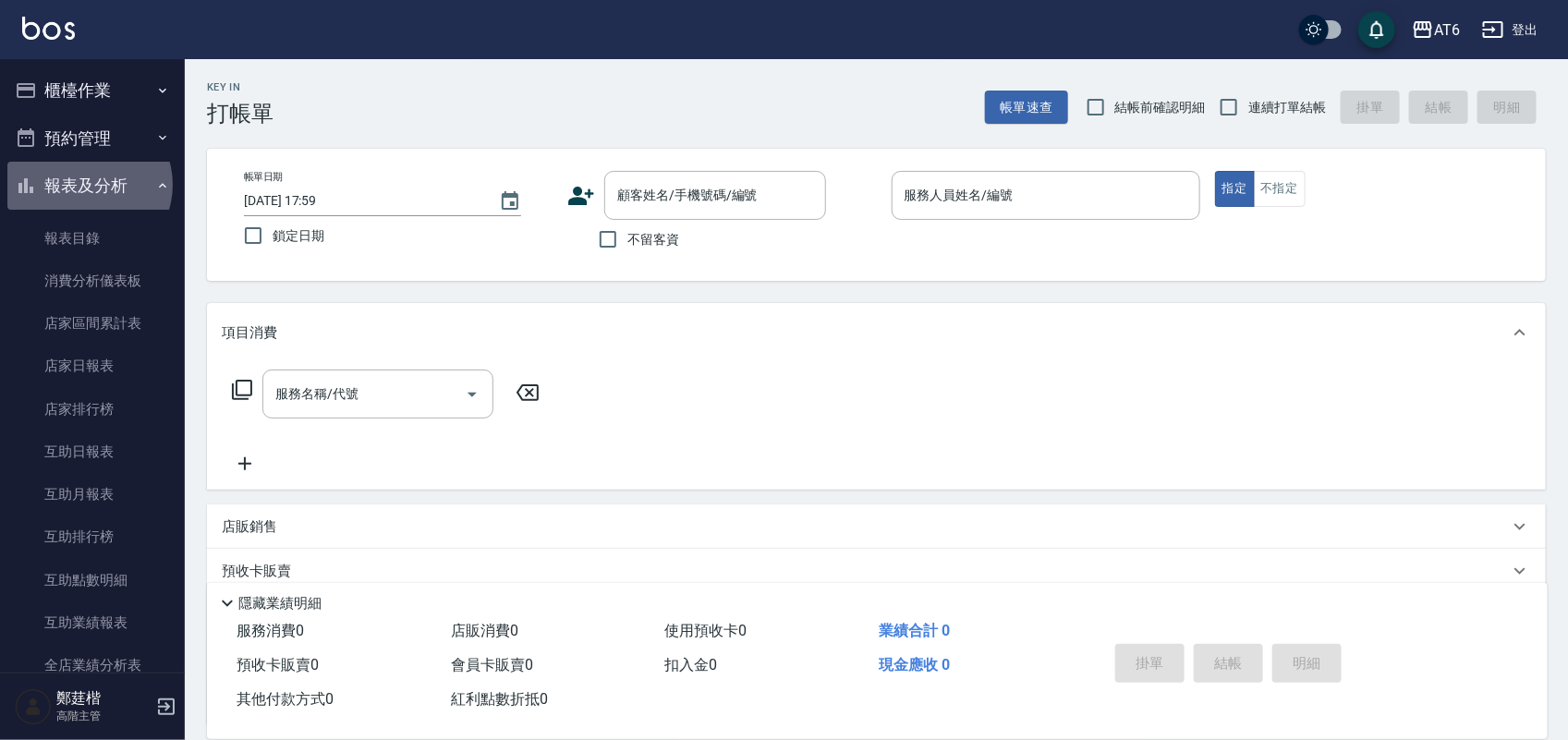
click at [86, 185] on button "報表及分析" at bounding box center [93, 185] width 170 height 48
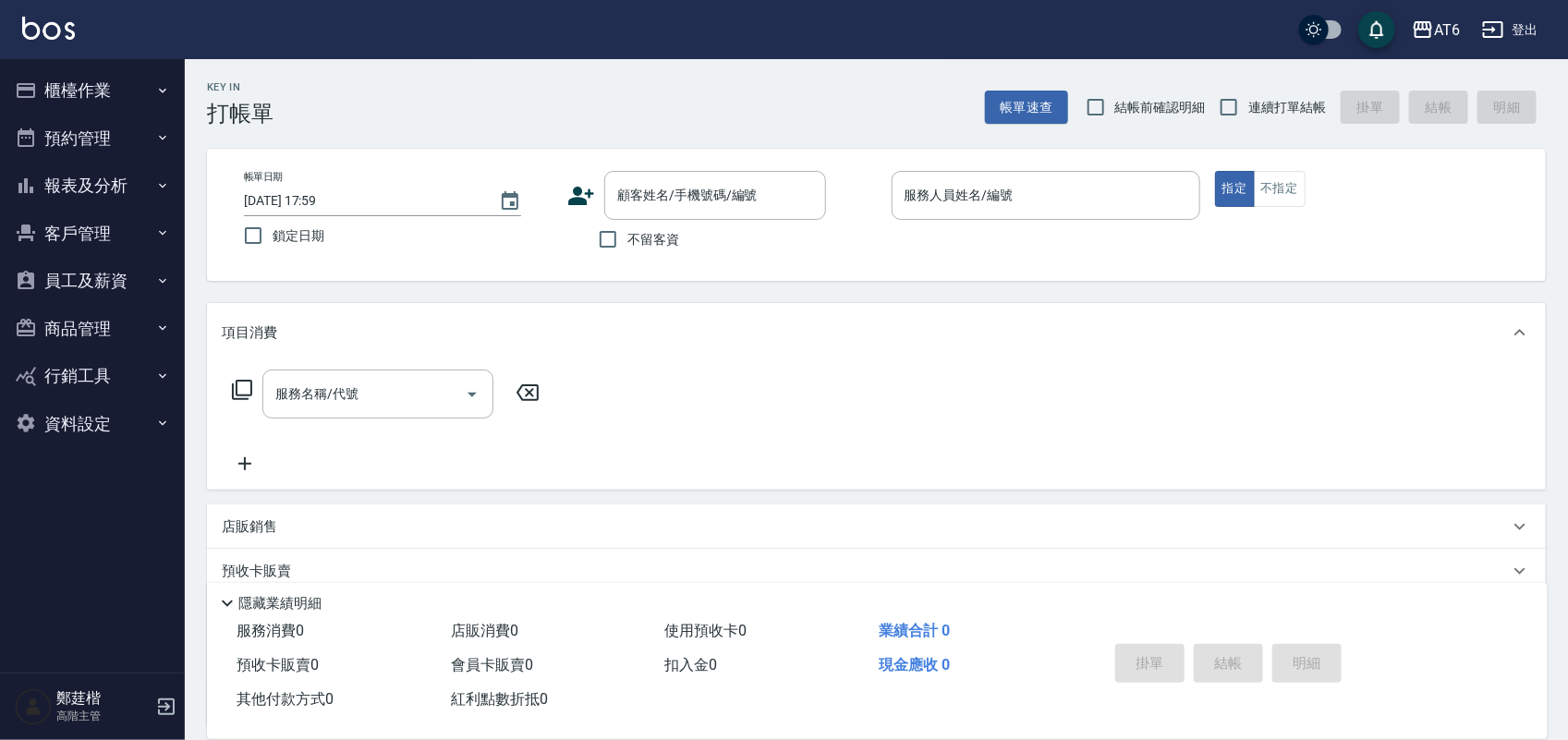
click at [90, 93] on button "櫃檯作業" at bounding box center [93, 90] width 170 height 48
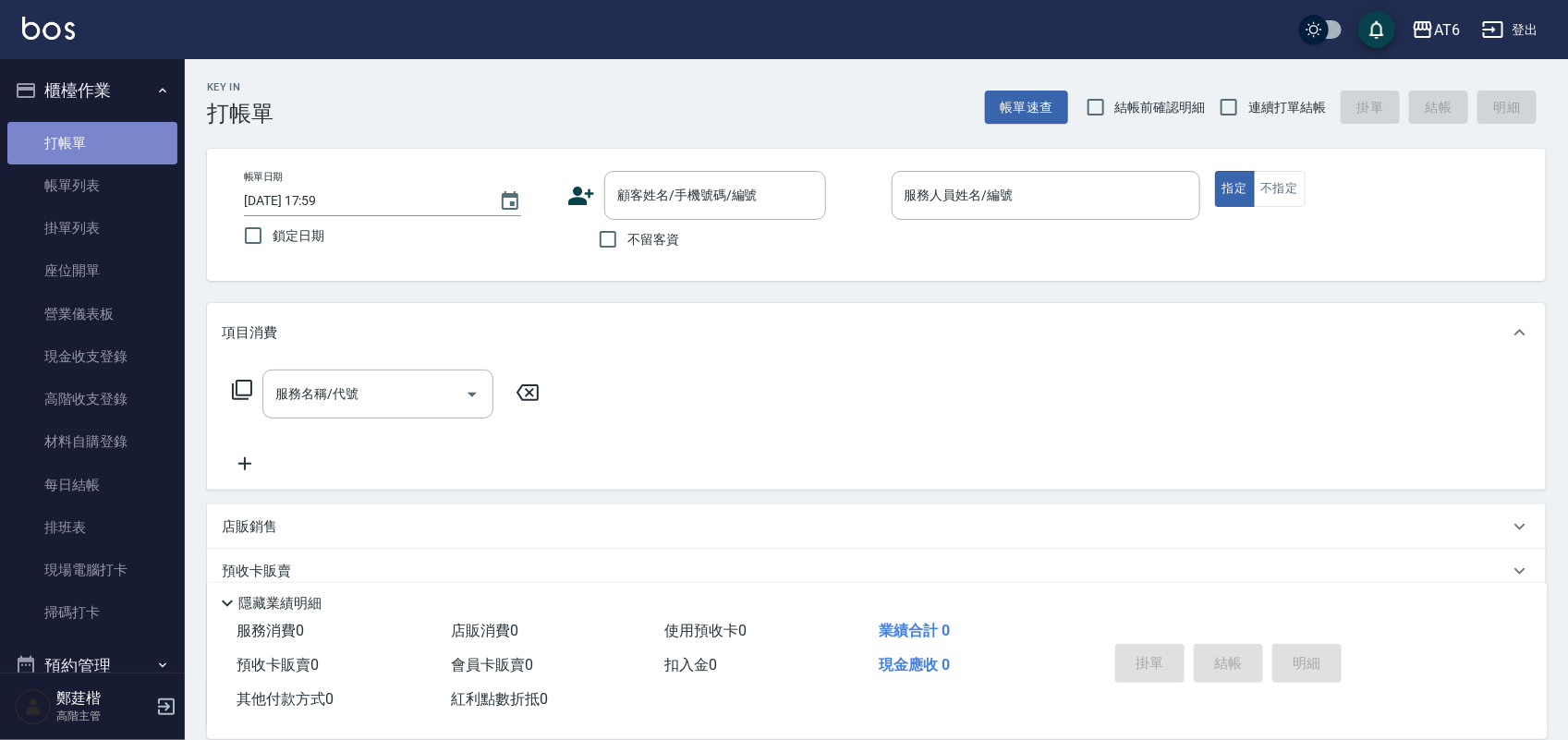
click at [104, 132] on link "打帳單" at bounding box center [93, 143] width 170 height 42
click at [103, 85] on button "櫃檯作業" at bounding box center [93, 90] width 170 height 48
